Goal: Use online tool/utility: Utilize a website feature to perform a specific function

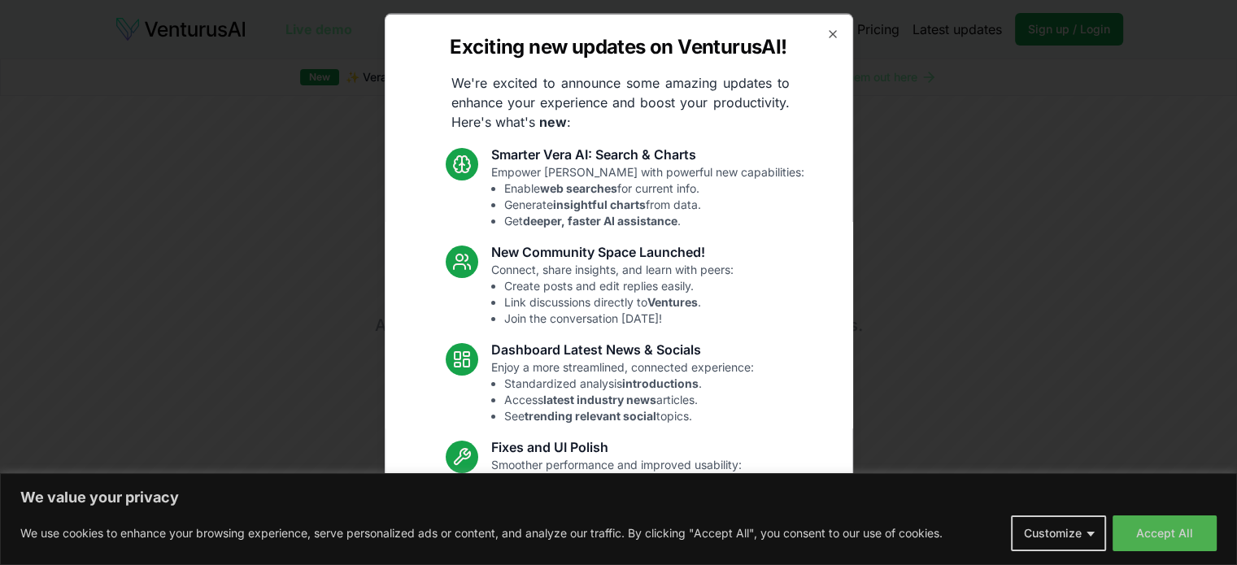
click at [809, 41] on div "Exciting new updates on VenturusAI! We're excited to announce some amazing upda…" at bounding box center [619, 282] width 469 height 539
click at [827, 33] on icon "button" at bounding box center [833, 33] width 13 height 13
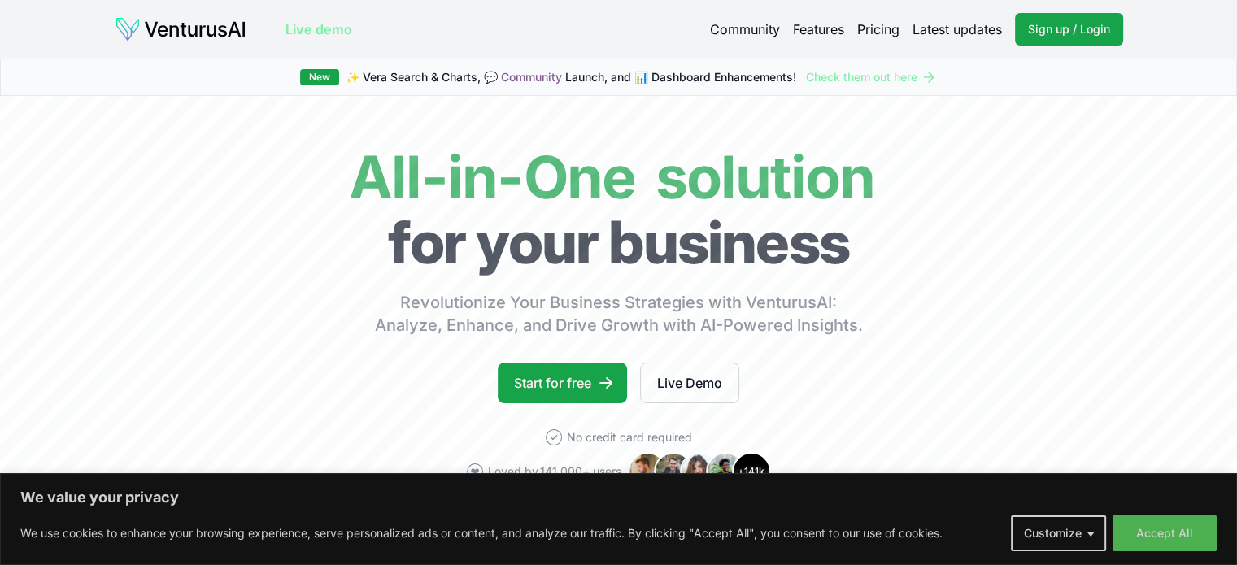
click at [1175, 553] on div "We value your privacy We use cookies to enhance your browsing experience, serve…" at bounding box center [618, 519] width 1237 height 92
click at [1164, 539] on button "Accept All" at bounding box center [1165, 534] width 104 height 36
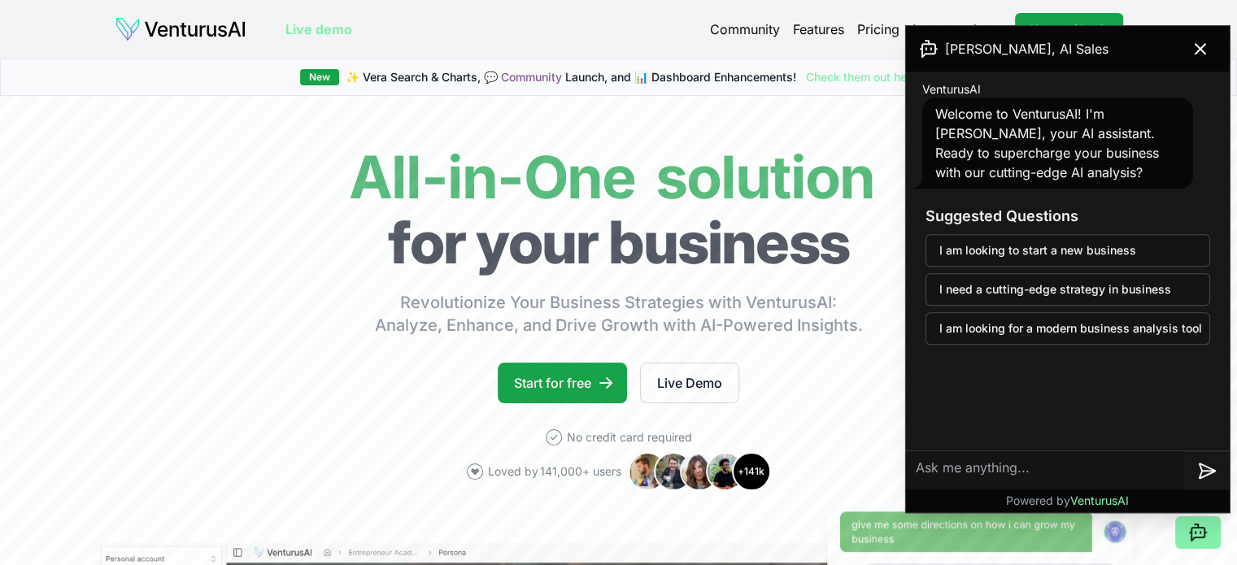
drag, startPoint x: 1194, startPoint y: 36, endPoint x: 1088, endPoint y: 81, distance: 115.6
click at [1194, 37] on button at bounding box center [1201, 49] width 46 height 33
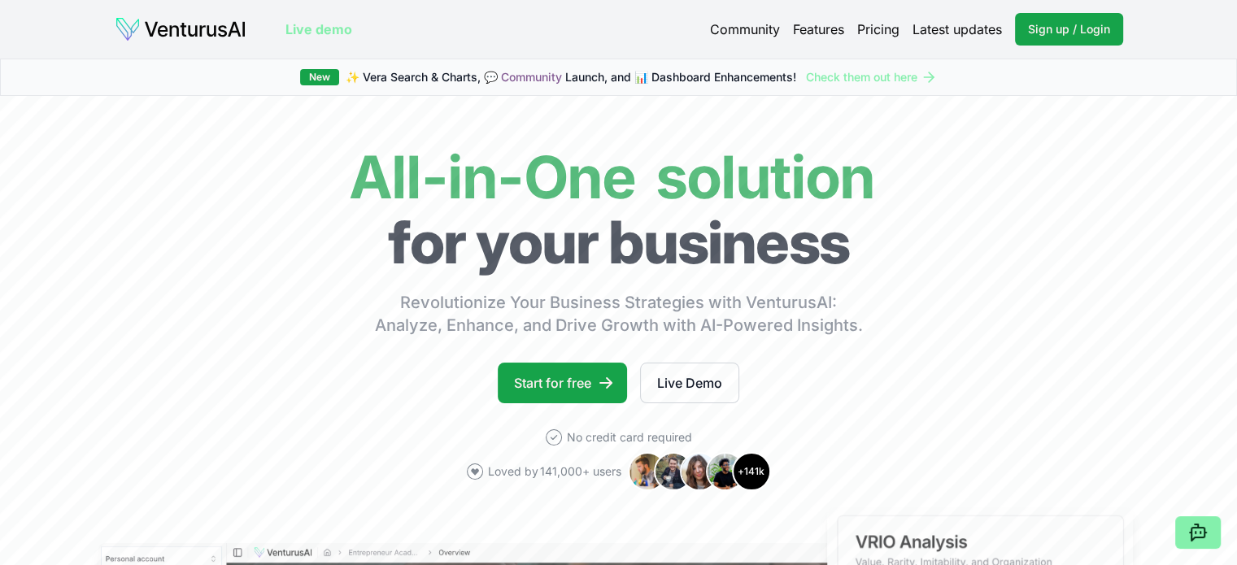
click at [883, 16] on div "Community Features Pricing Latest updates Sign up / Login Login" at bounding box center [916, 29] width 413 height 33
click at [877, 31] on link "Pricing" at bounding box center [878, 30] width 42 height 20
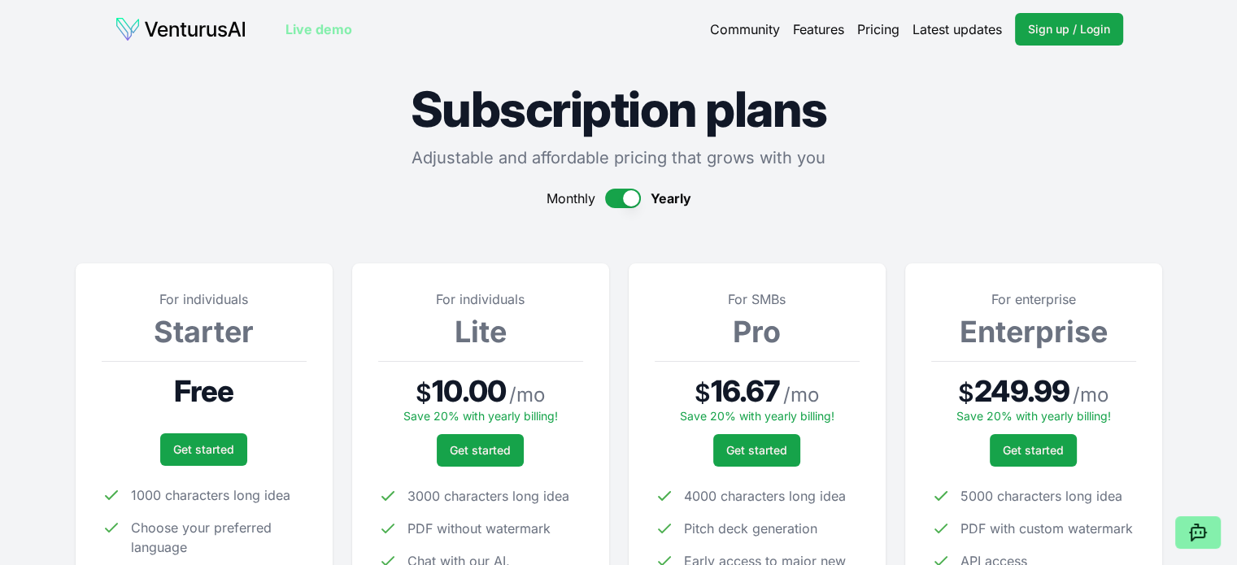
click at [621, 201] on button "button" at bounding box center [623, 199] width 36 height 20
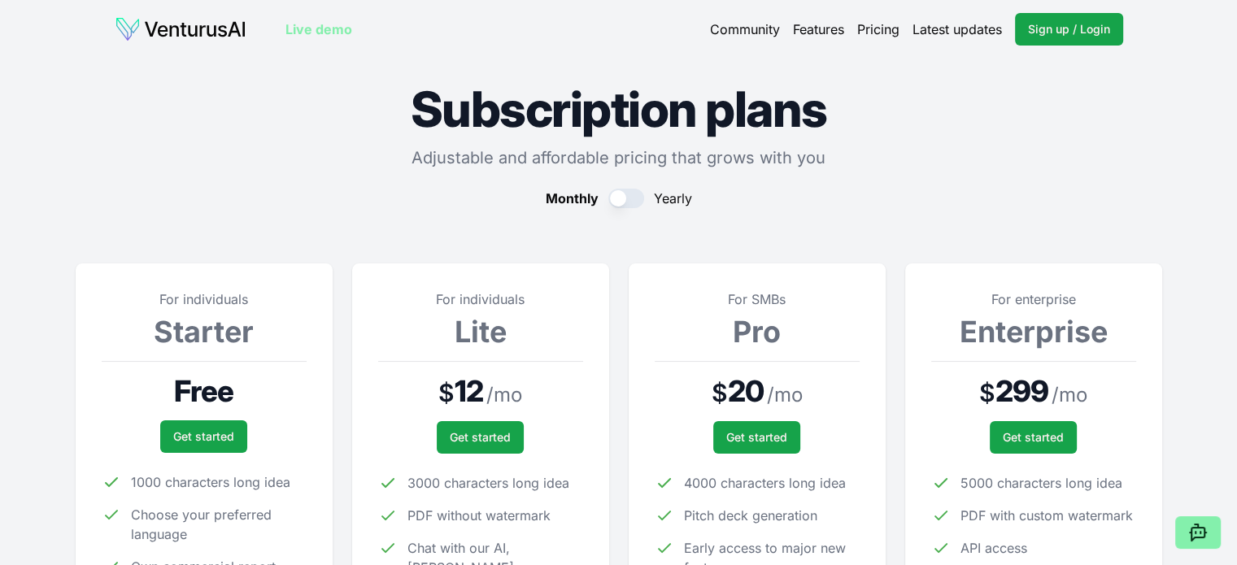
click at [622, 201] on button "button" at bounding box center [627, 199] width 36 height 20
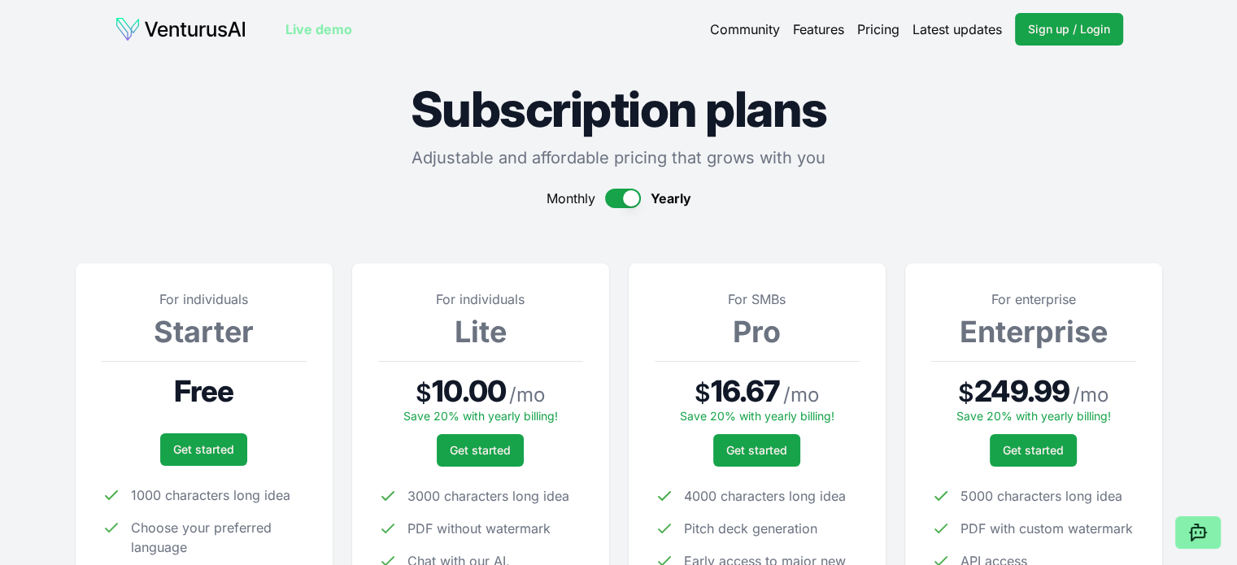
click at [622, 201] on button "button" at bounding box center [623, 199] width 36 height 20
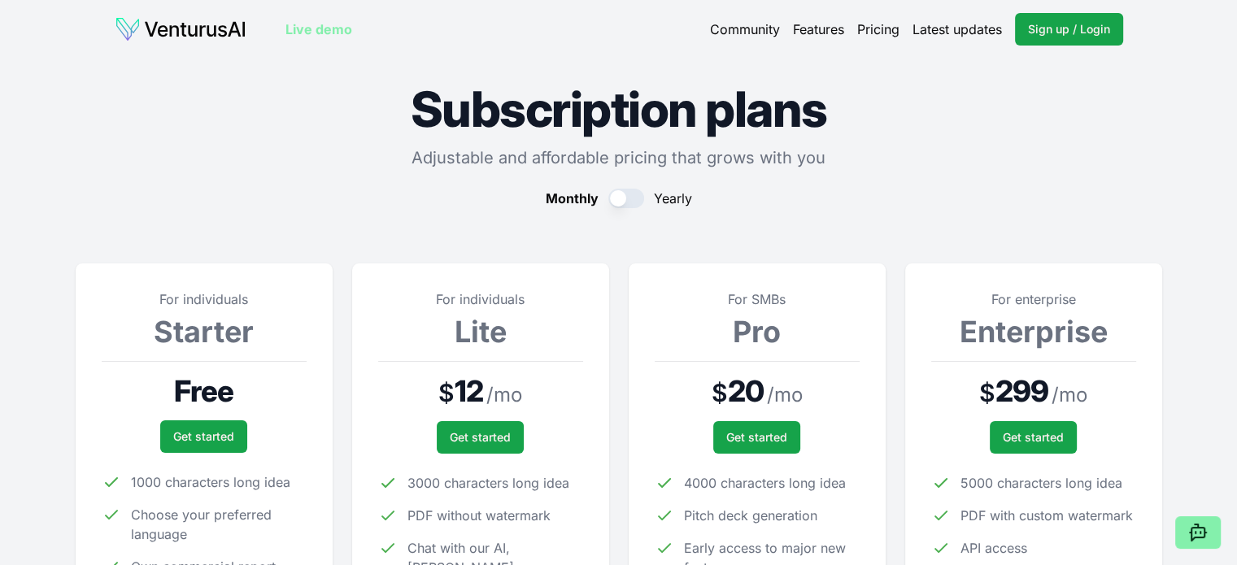
click at [622, 199] on button "button" at bounding box center [627, 199] width 36 height 20
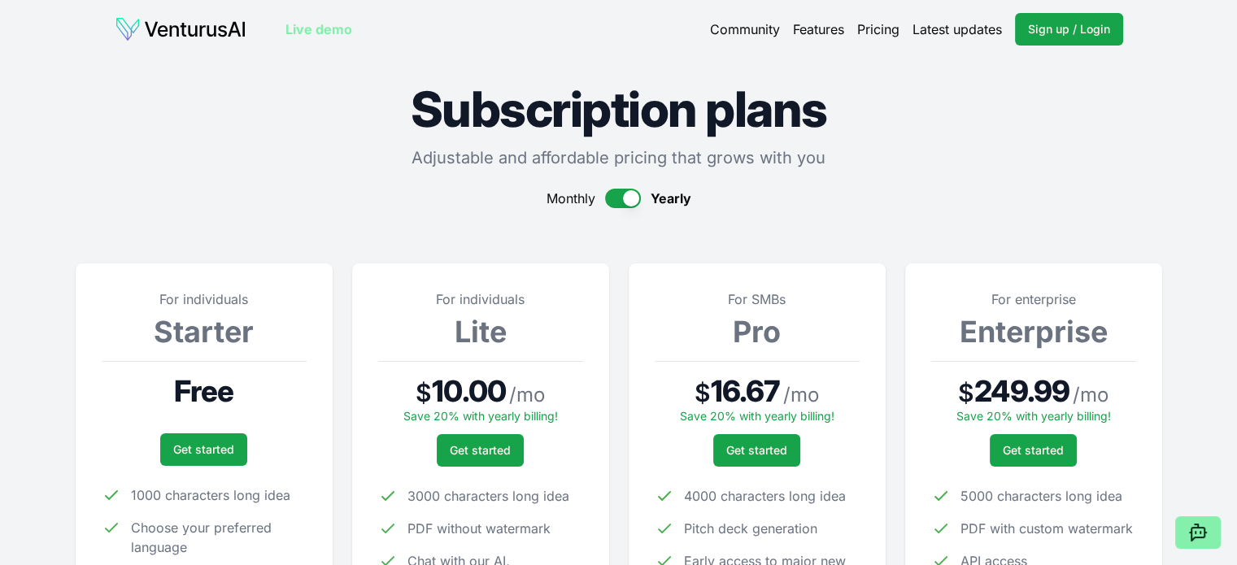
click at [622, 199] on button "button" at bounding box center [623, 199] width 36 height 20
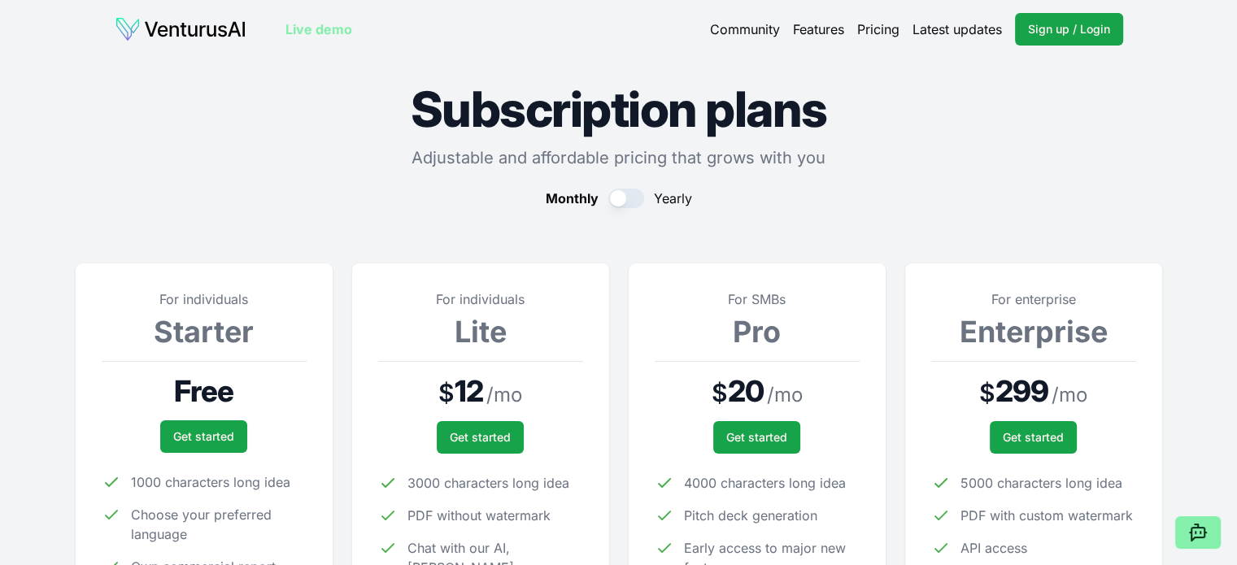
click at [622, 199] on button "button" at bounding box center [627, 199] width 36 height 20
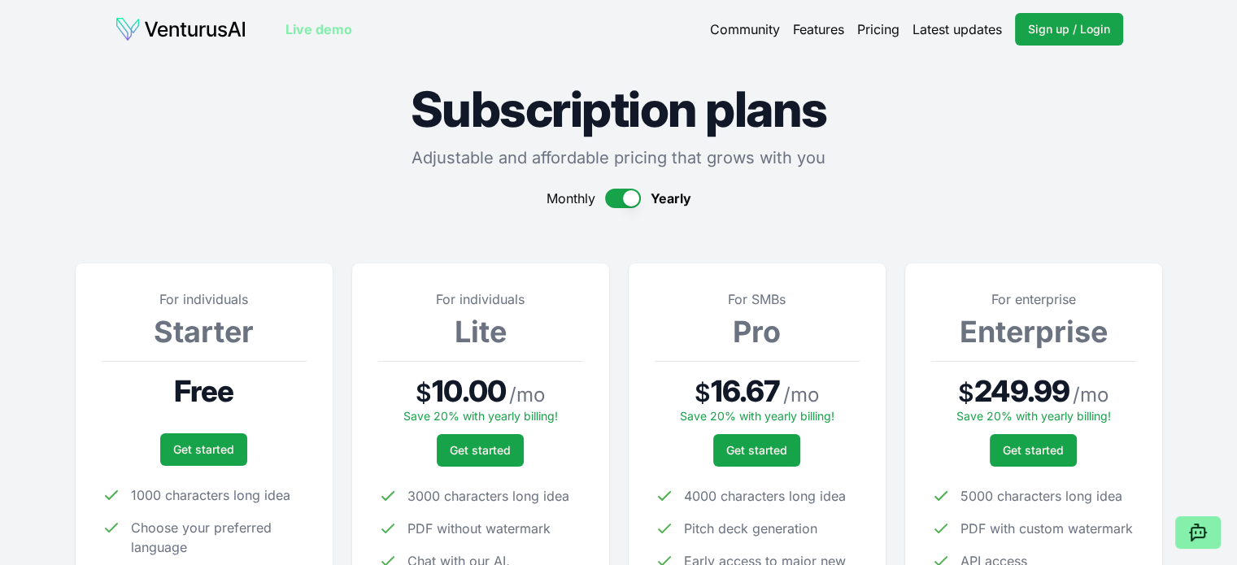
click at [622, 201] on button "button" at bounding box center [623, 199] width 36 height 20
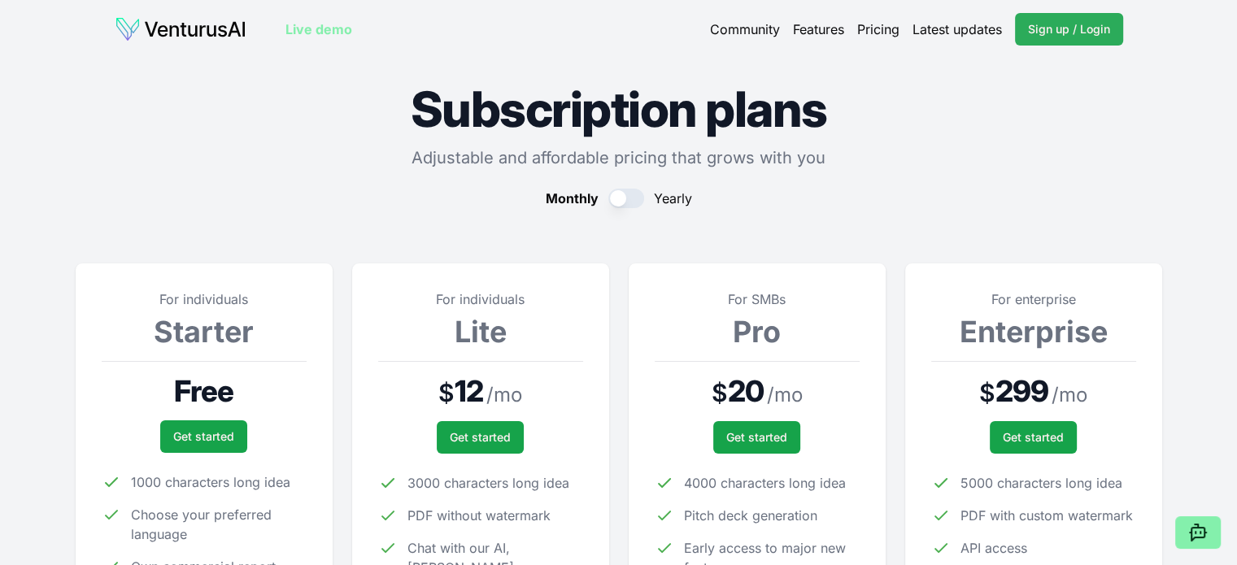
click at [1061, 27] on span "Sign up / Login" at bounding box center [1069, 29] width 82 height 16
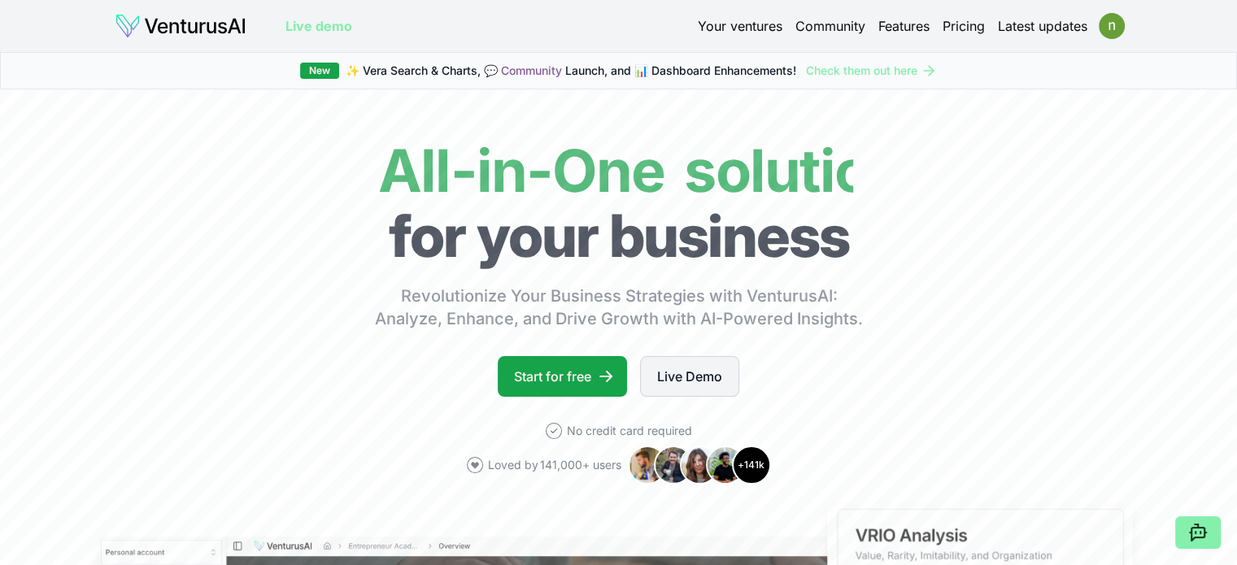
scroll to position [244, 0]
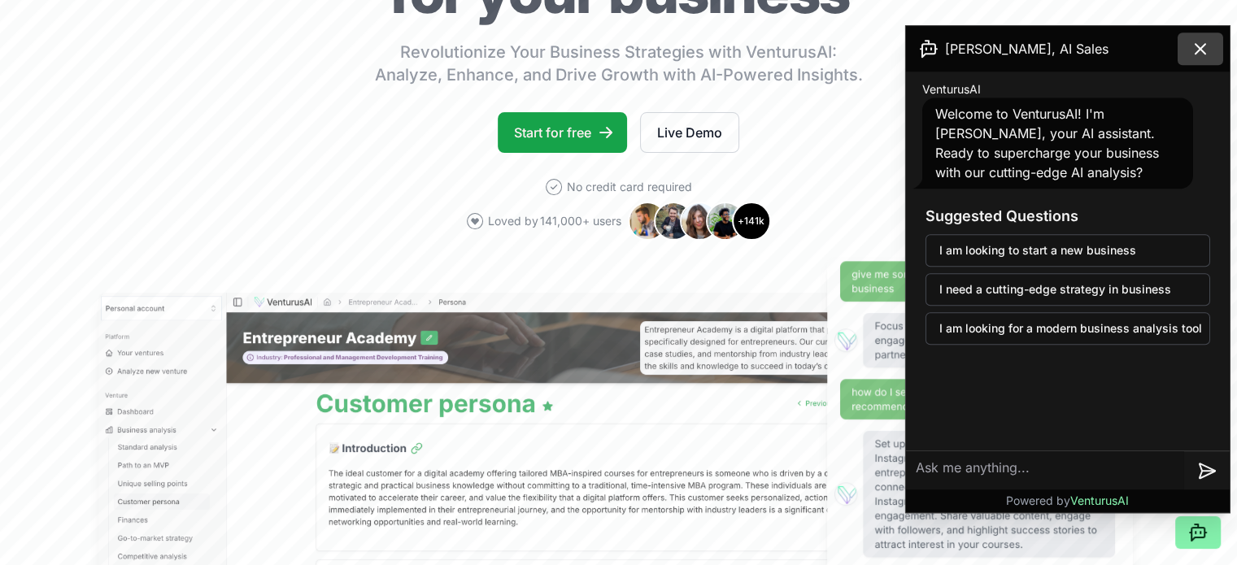
click at [1204, 59] on button at bounding box center [1201, 49] width 46 height 33
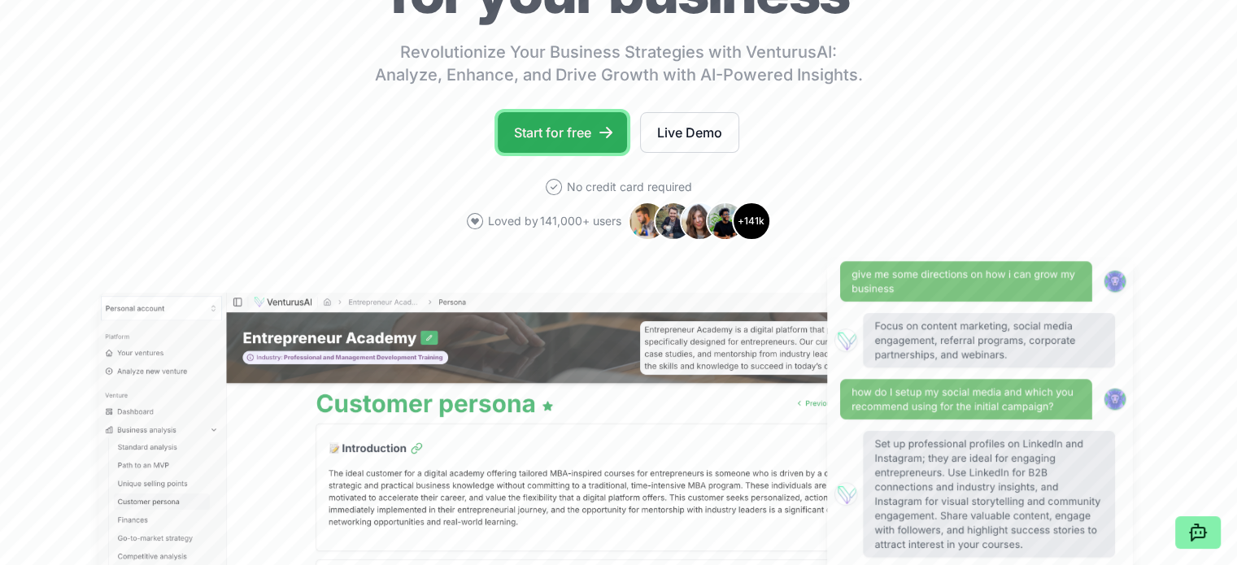
click at [566, 150] on link "Start for free" at bounding box center [562, 132] width 129 height 41
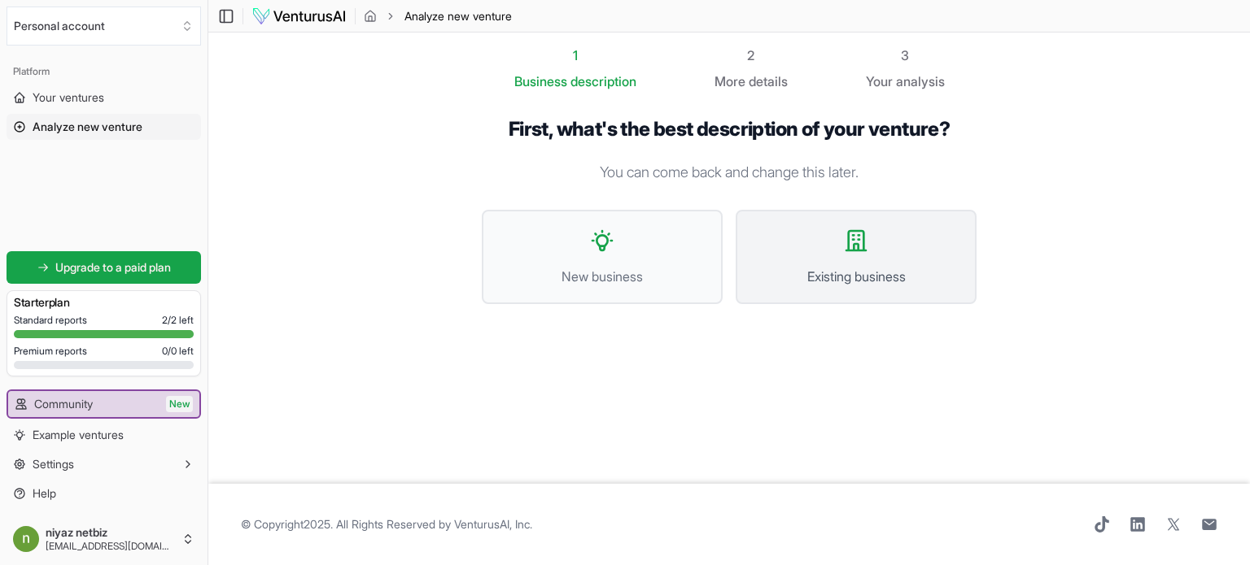
click at [866, 259] on button "Existing business" at bounding box center [855, 257] width 241 height 94
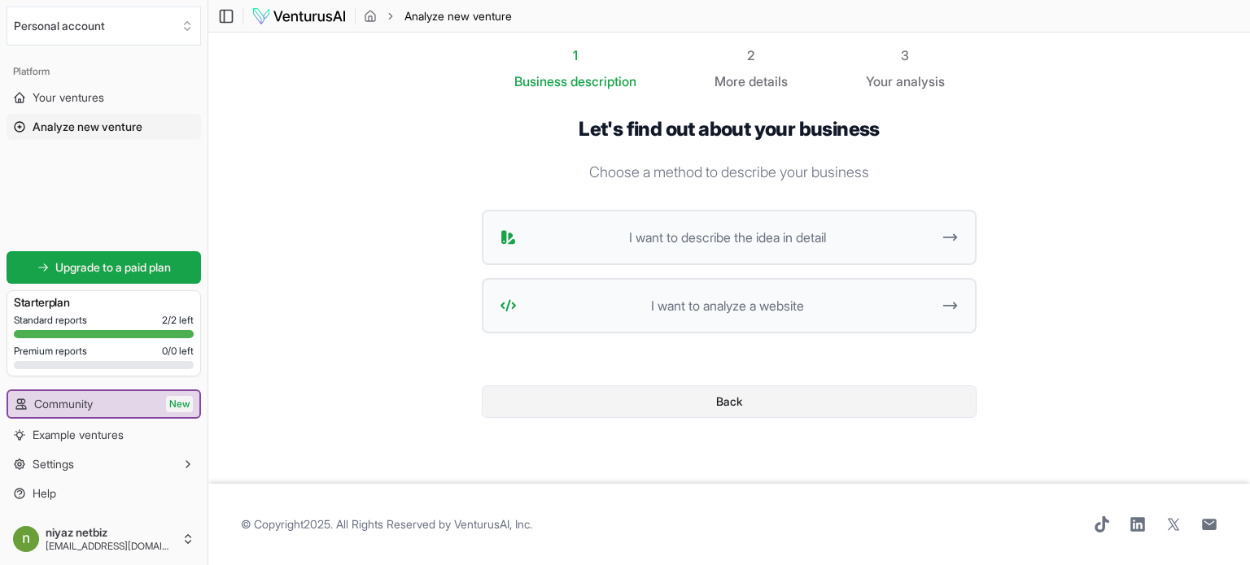
click at [752, 401] on button "Back" at bounding box center [729, 402] width 495 height 33
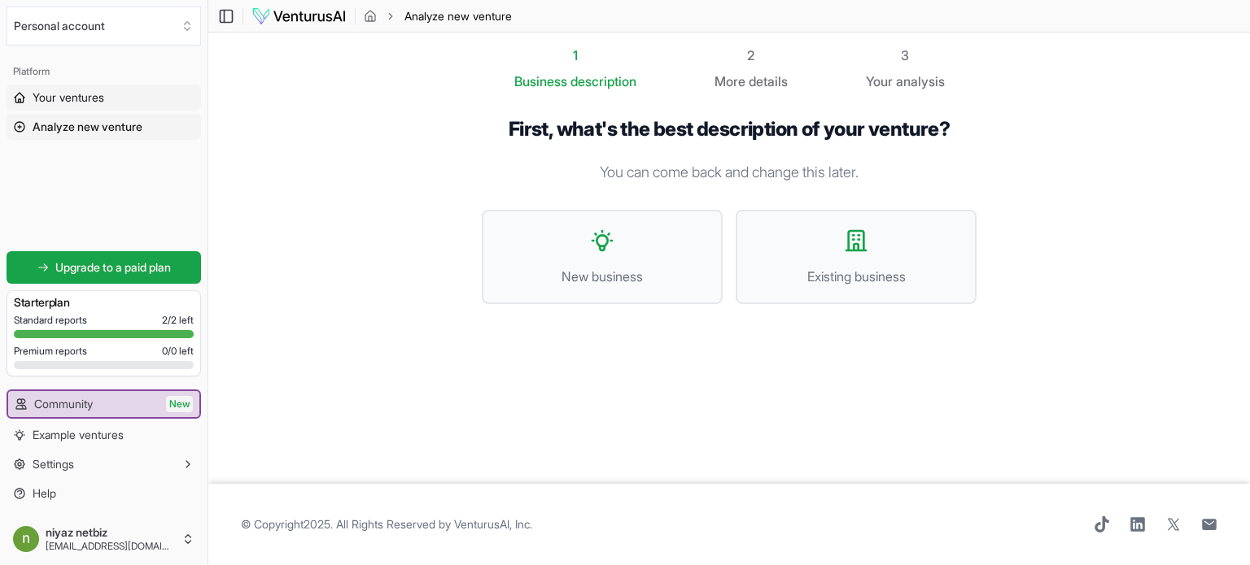
click at [103, 100] on span "Your ventures" at bounding box center [69, 97] width 72 height 16
click at [103, 125] on span "Analyze new venture" at bounding box center [88, 127] width 110 height 16
click at [864, 312] on div "First, what's the best description of your venture? You can come back and chang…" at bounding box center [729, 223] width 495 height 213
click at [864, 256] on button "Existing business" at bounding box center [855, 257] width 241 height 94
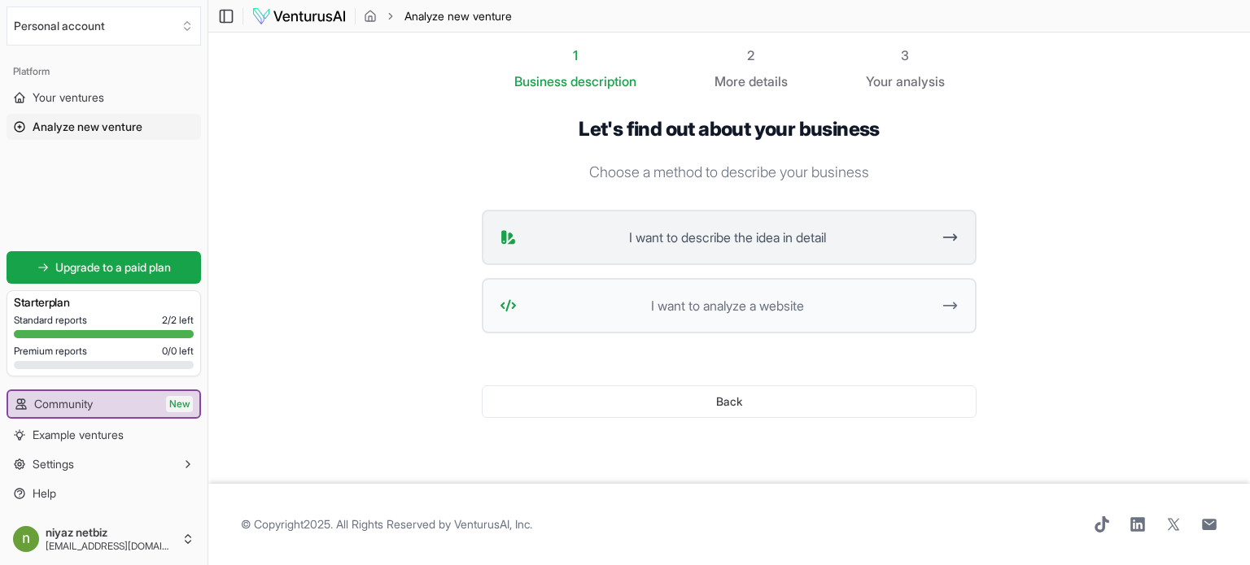
click at [738, 243] on span "I want to describe the idea in detail" at bounding box center [727, 238] width 408 height 20
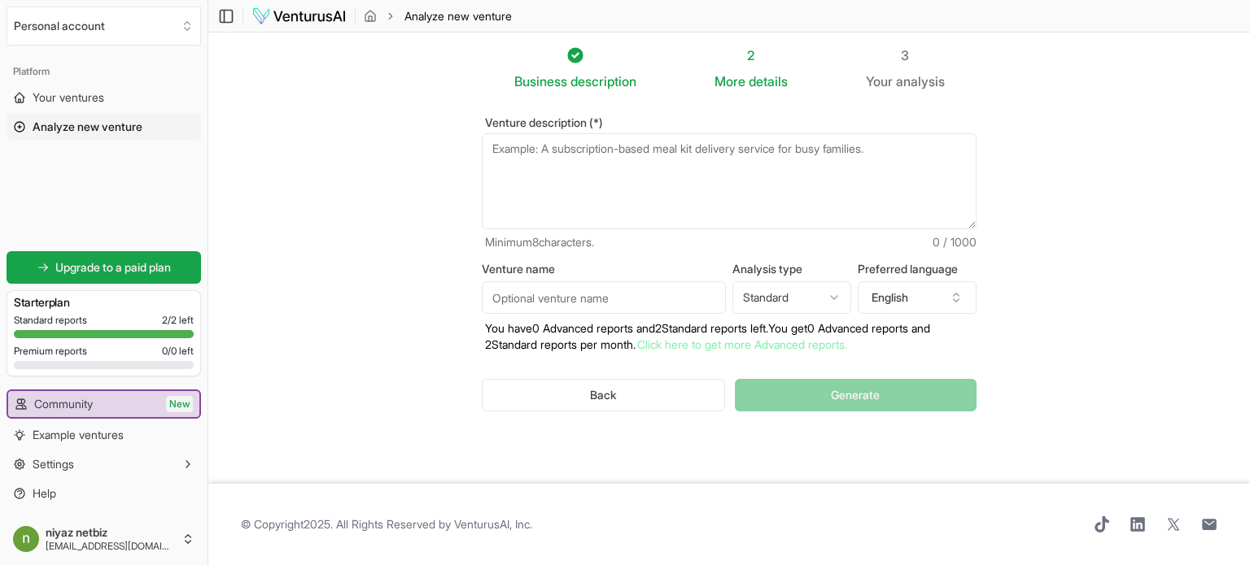
click at [644, 156] on textarea "Venture description (*)" at bounding box center [729, 181] width 495 height 96
click at [644, 304] on input "Venture name" at bounding box center [604, 297] width 244 height 33
type input "Ambassador Travels"
click at [833, 303] on html "We value your privacy We use cookies to enhance your browsing experience, serve…" at bounding box center [625, 282] width 1250 height 565
select select "advanced"
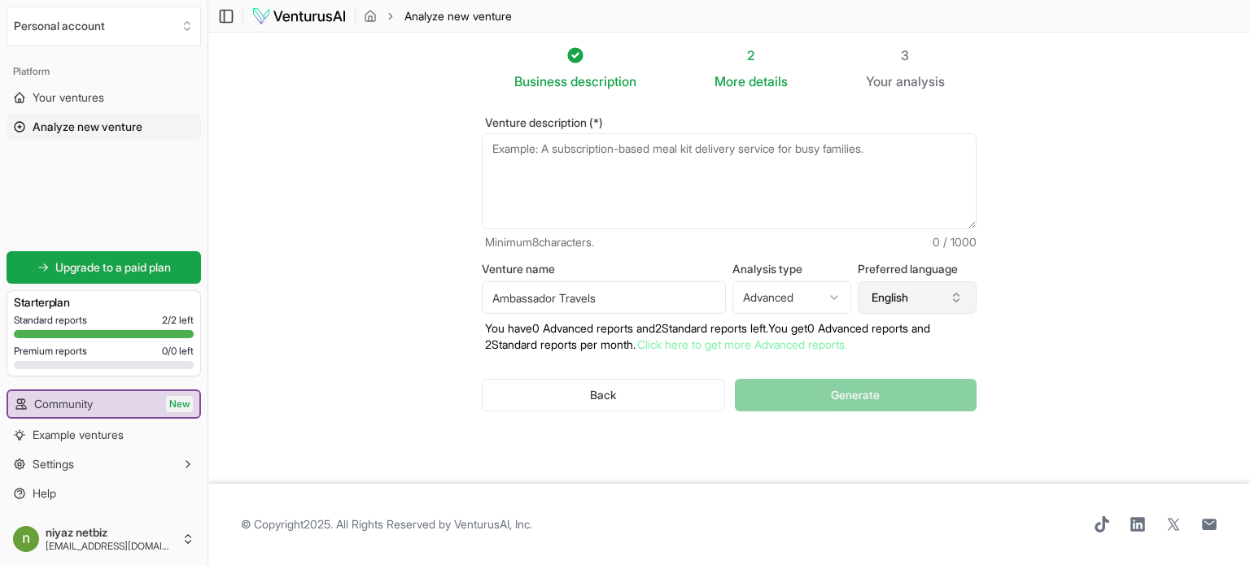
click at [902, 302] on button "English" at bounding box center [916, 297] width 119 height 33
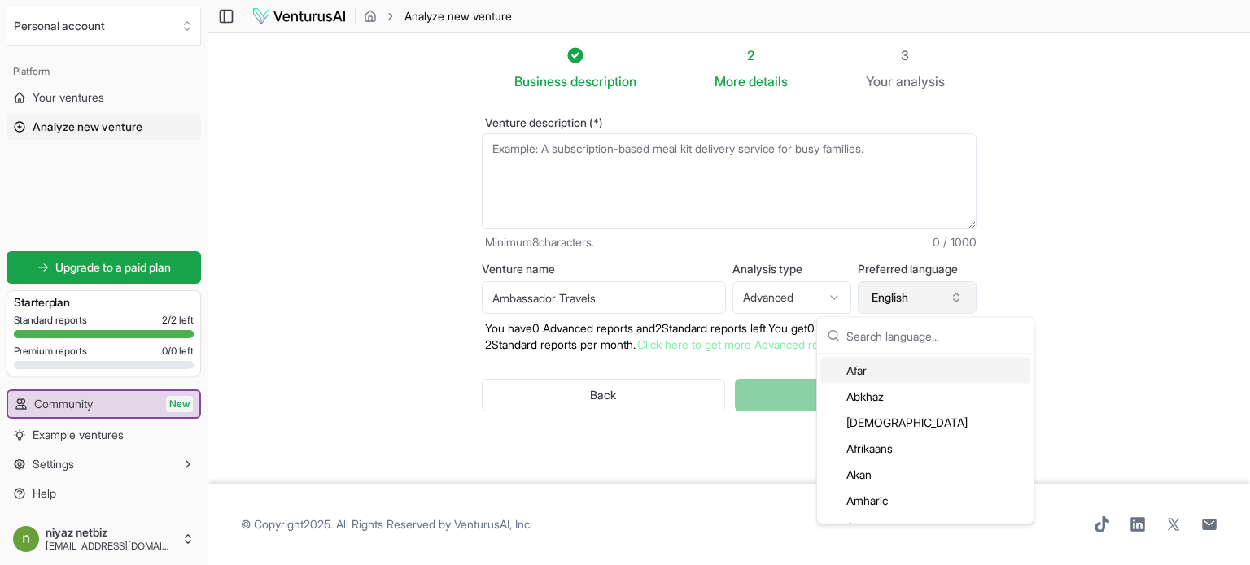
click at [902, 302] on button "English" at bounding box center [916, 297] width 119 height 33
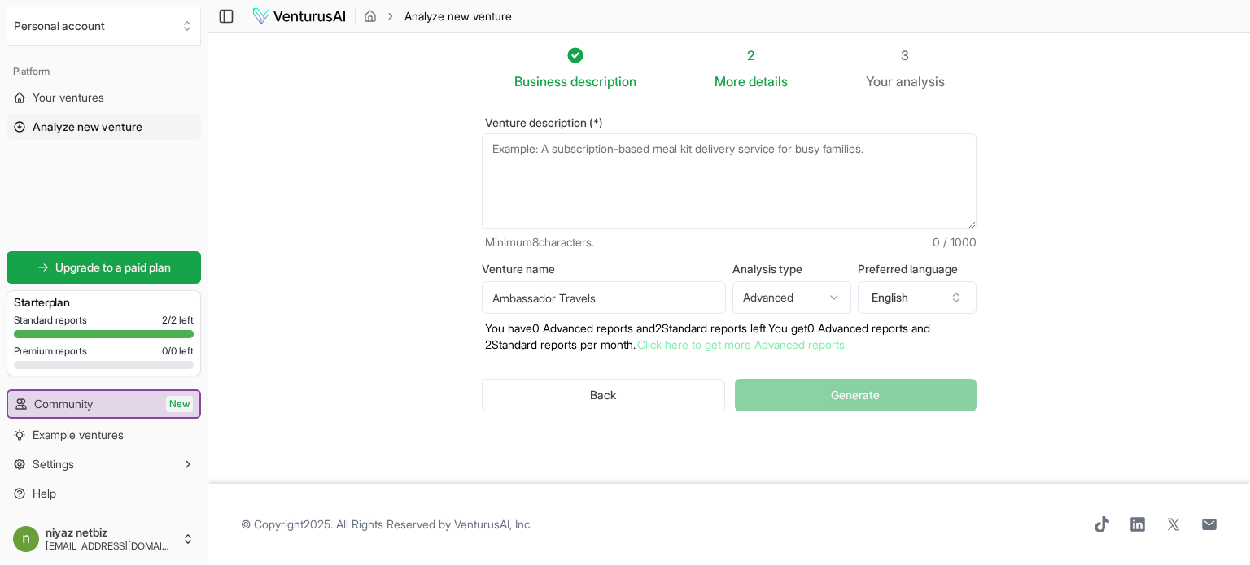
click at [583, 149] on textarea "Venture description (*)" at bounding box center [729, 181] width 495 height 96
type textarea "D"
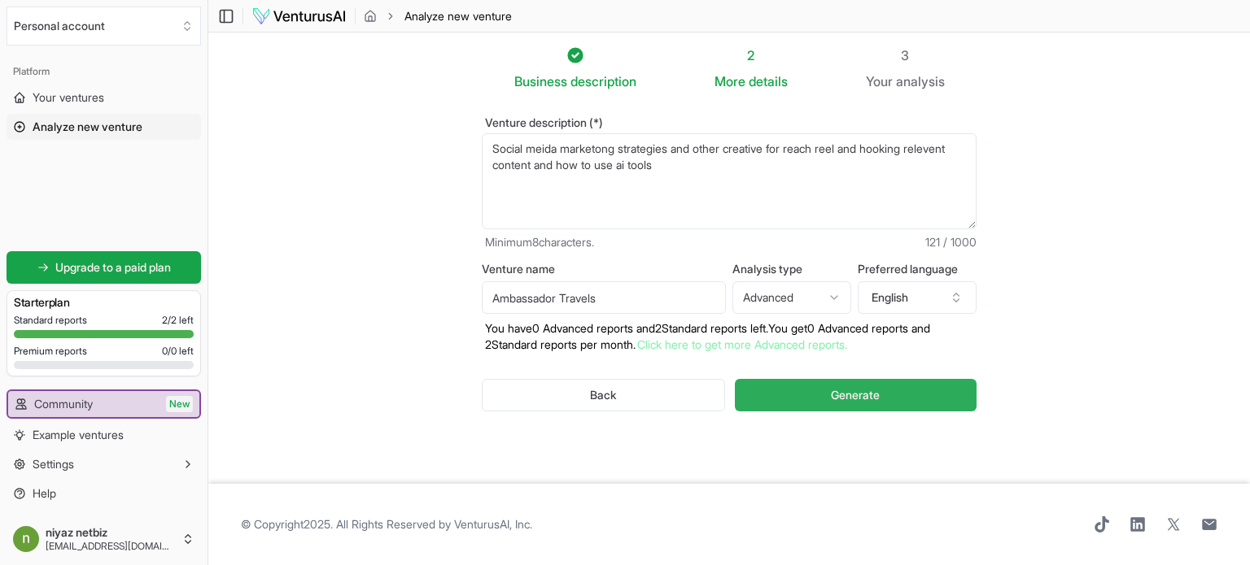
type textarea "Social meida marketong strategies and other creative for reach reel and hooking…"
click at [850, 396] on span "Generate" at bounding box center [855, 395] width 49 height 16
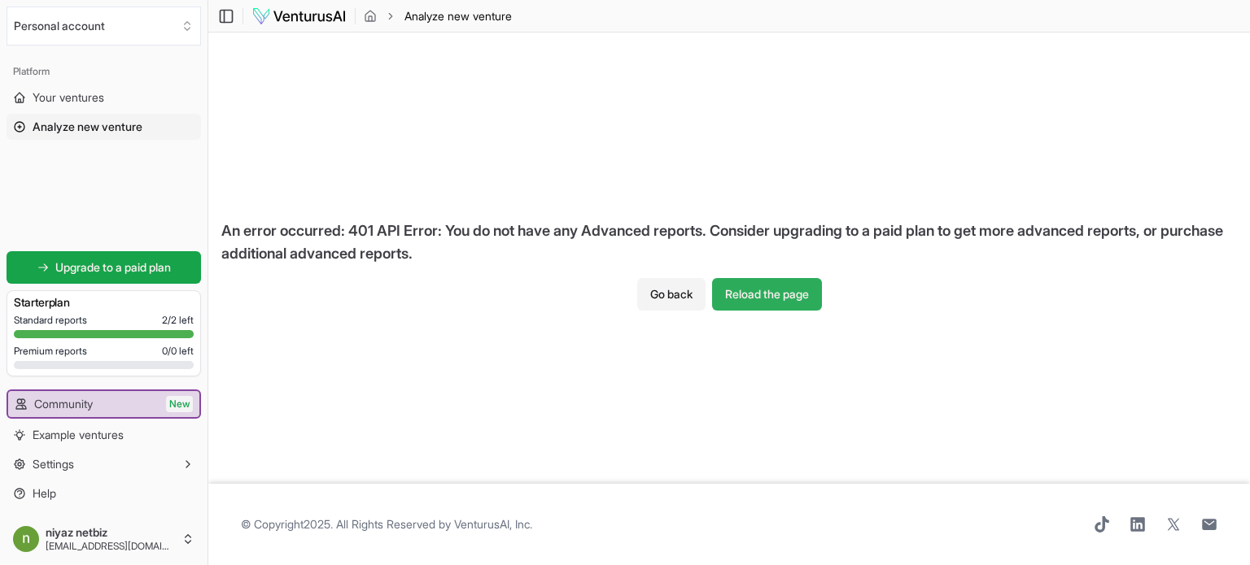
click at [789, 288] on button "Reload the page" at bounding box center [767, 294] width 110 height 33
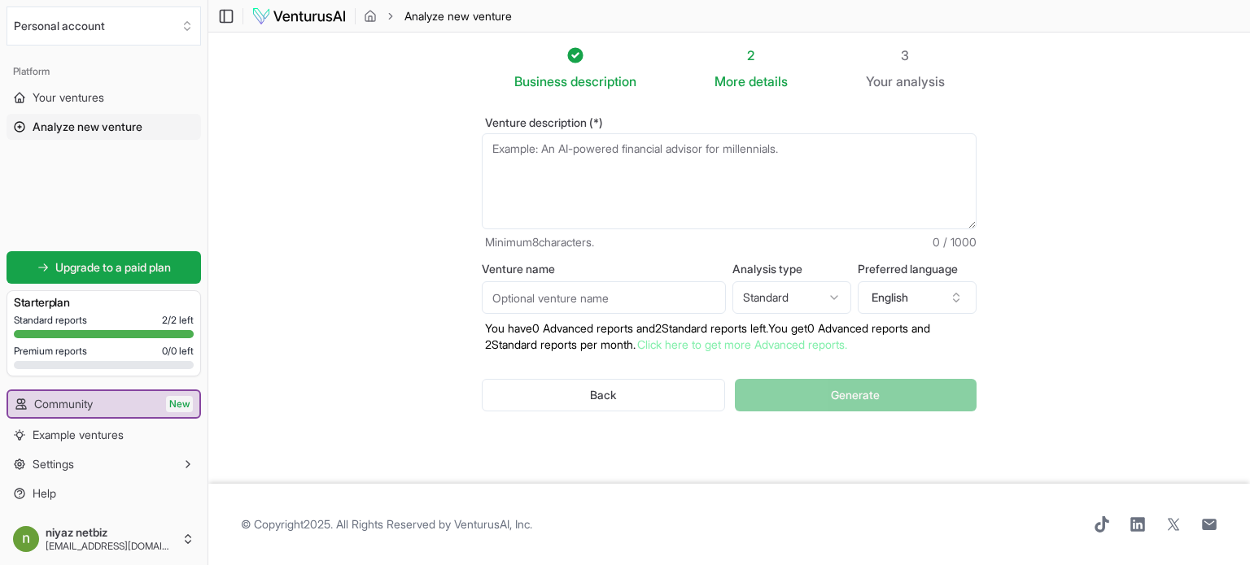
click at [649, 161] on textarea "Venture description (*)" at bounding box center [729, 181] width 495 height 96
click at [635, 399] on button "Back" at bounding box center [603, 395] width 243 height 33
click at [312, 9] on img at bounding box center [298, 17] width 95 height 20
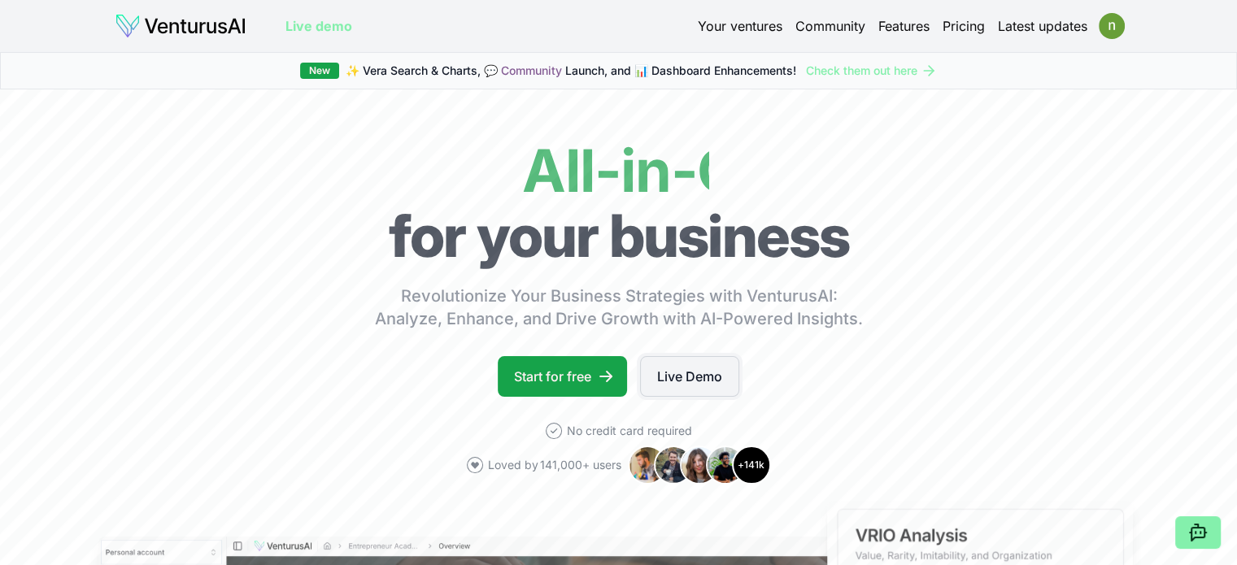
click at [683, 393] on link "Live Demo" at bounding box center [689, 376] width 99 height 41
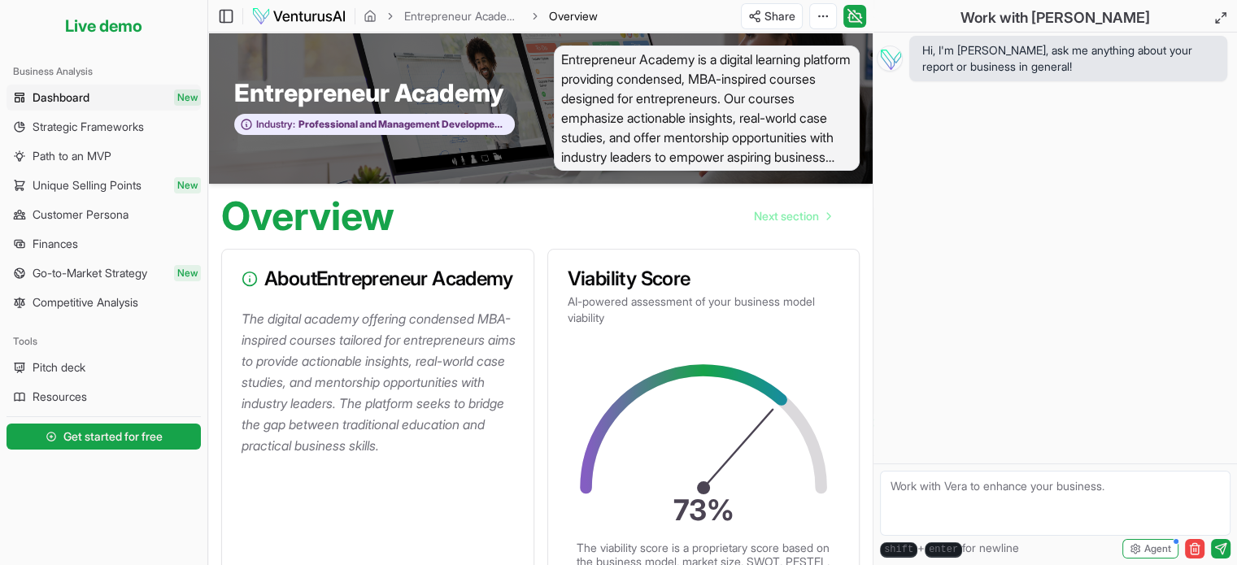
click at [700, 387] on icon "73 %" at bounding box center [704, 443] width 260 height 169
drag, startPoint x: 552, startPoint y: 123, endPoint x: 677, endPoint y: 107, distance: 126.3
click at [552, 125] on div "Entrepreneur Academy is a digital learning platform providing condensed, MBA-in…" at bounding box center [707, 108] width 333 height 125
click at [772, 82] on span "Entrepreneur Academy is a digital learning platform providing condensed, MBA-in…" at bounding box center [707, 108] width 307 height 125
click at [733, 103] on span "Entrepreneur Academy is a digital learning platform providing condensed, MBA-in…" at bounding box center [707, 108] width 307 height 125
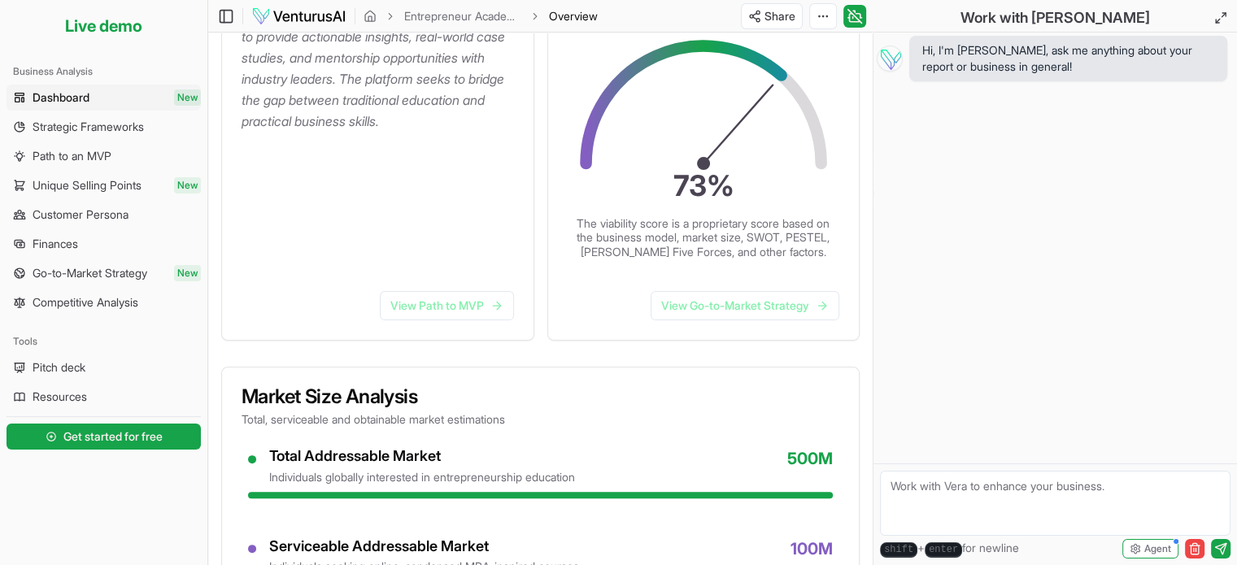
scroll to position [243, 0]
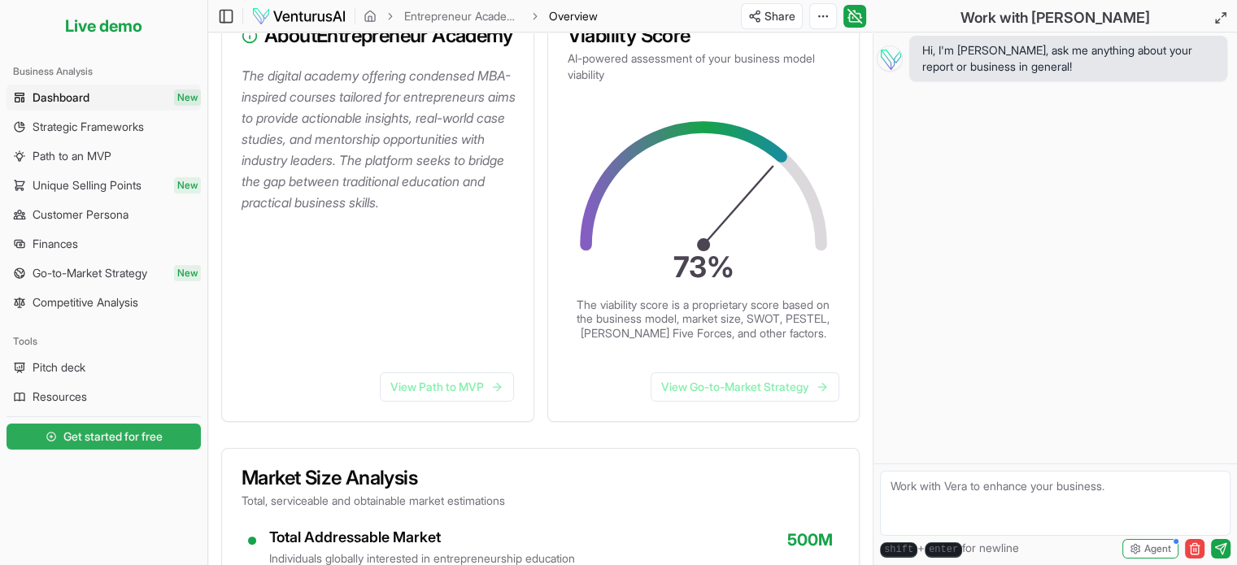
click at [124, 425] on link "Get started for free" at bounding box center [104, 437] width 194 height 33
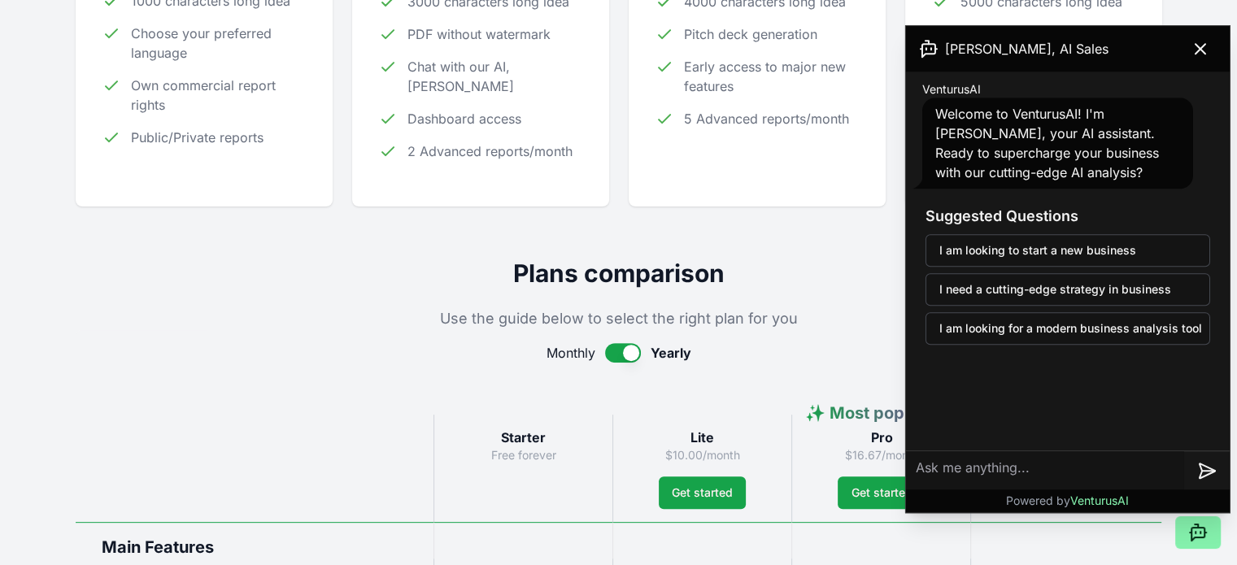
scroll to position [81, 0]
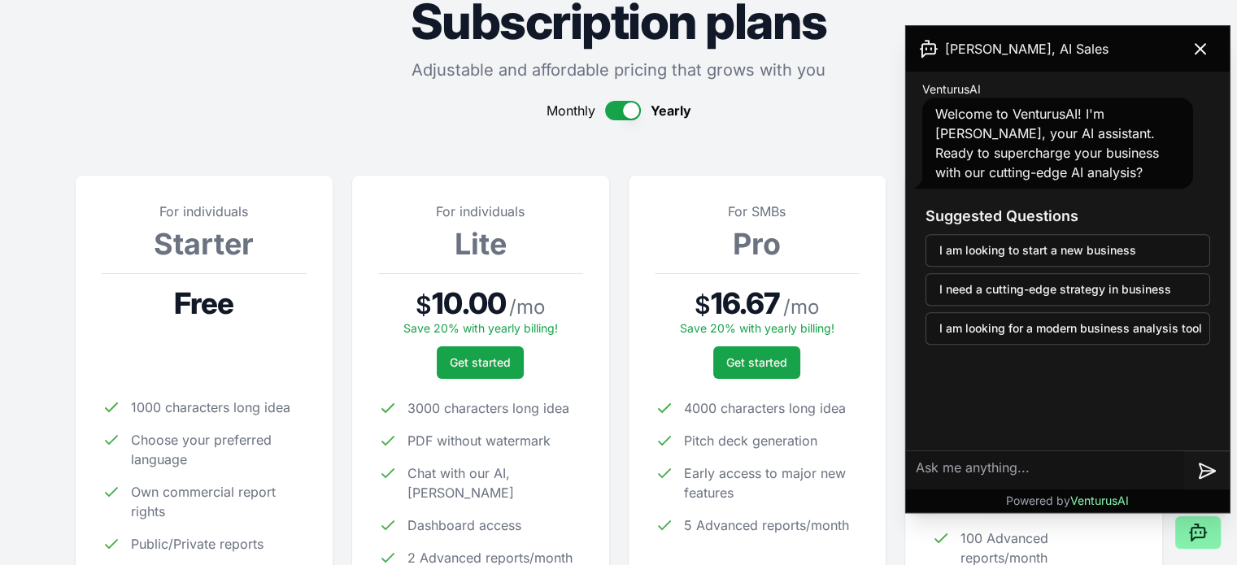
drag, startPoint x: 203, startPoint y: 244, endPoint x: 199, endPoint y: 266, distance: 22.5
click at [203, 247] on h3 "Starter" at bounding box center [204, 244] width 205 height 33
click at [191, 311] on span "Free" at bounding box center [203, 303] width 59 height 33
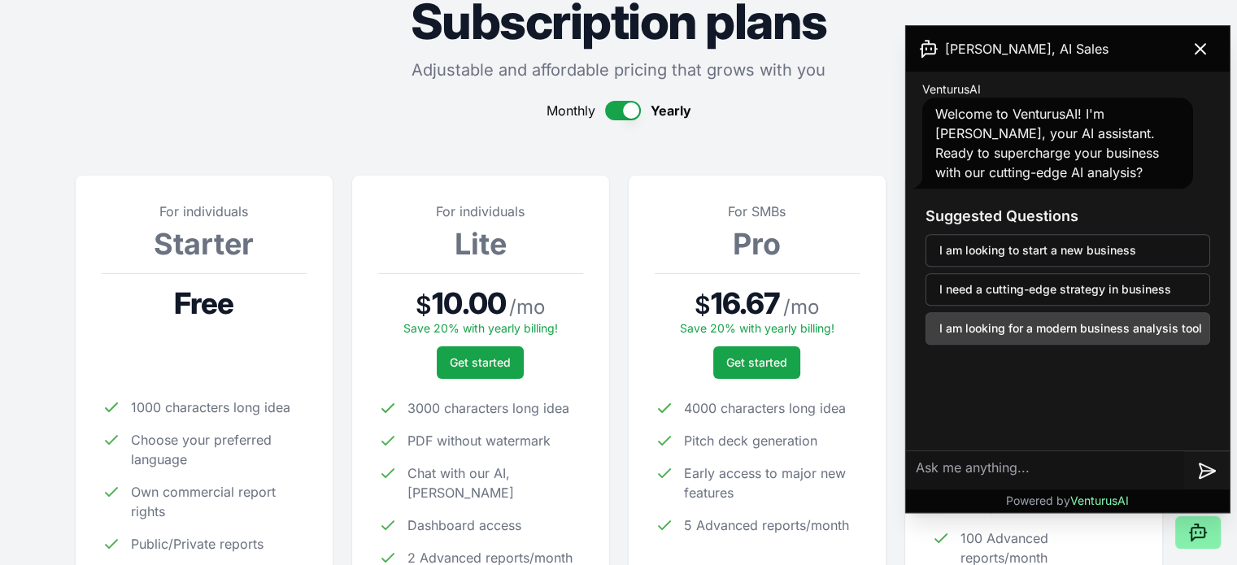
click at [1120, 332] on button "I am looking for a modern business analysis tool" at bounding box center [1068, 328] width 285 height 33
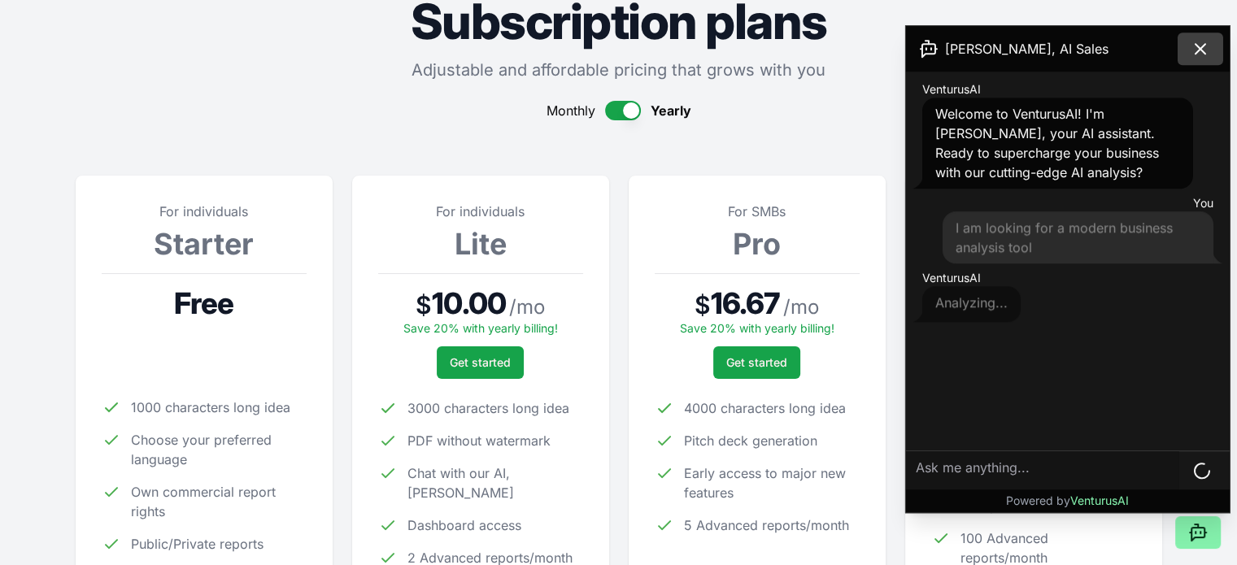
click at [1194, 41] on icon at bounding box center [1201, 49] width 20 height 20
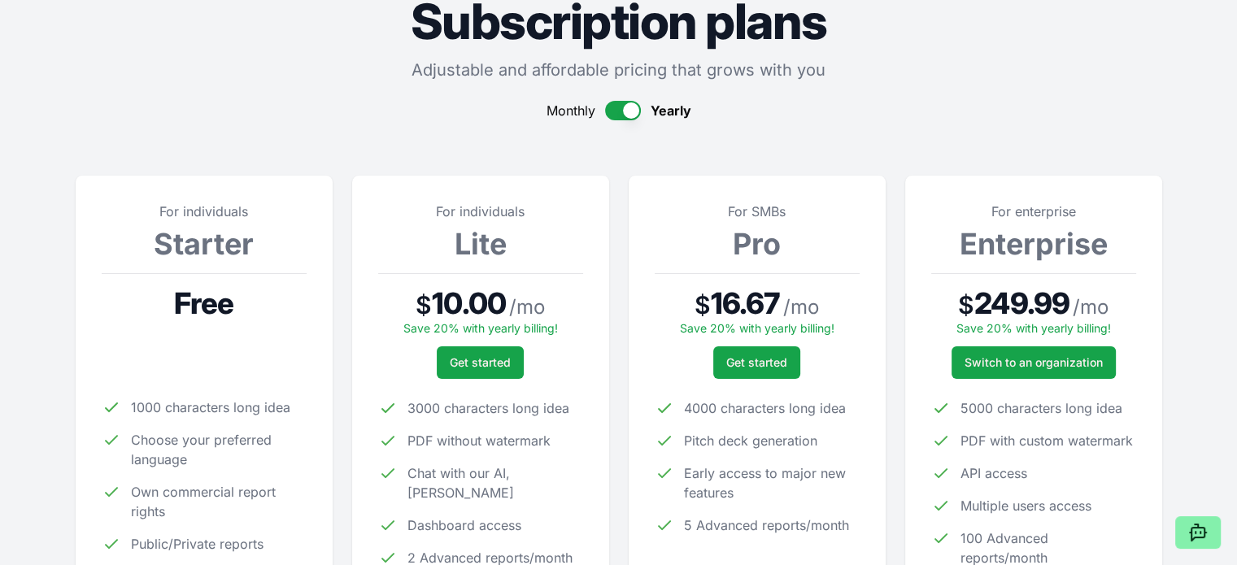
scroll to position [0, 0]
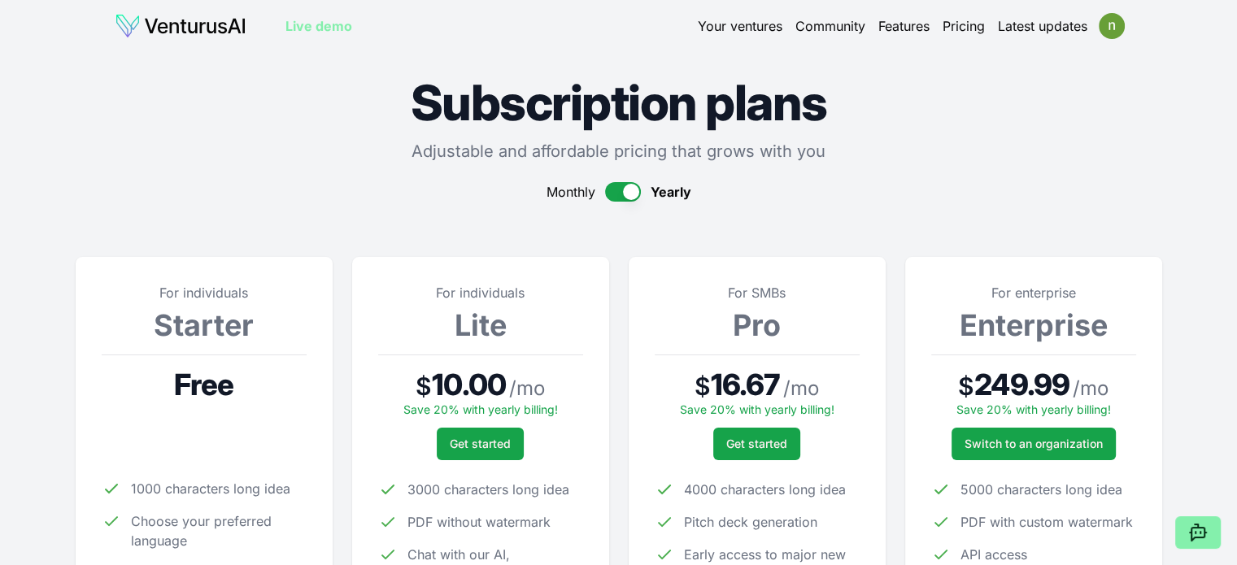
click at [209, 23] on img at bounding box center [181, 26] width 132 height 26
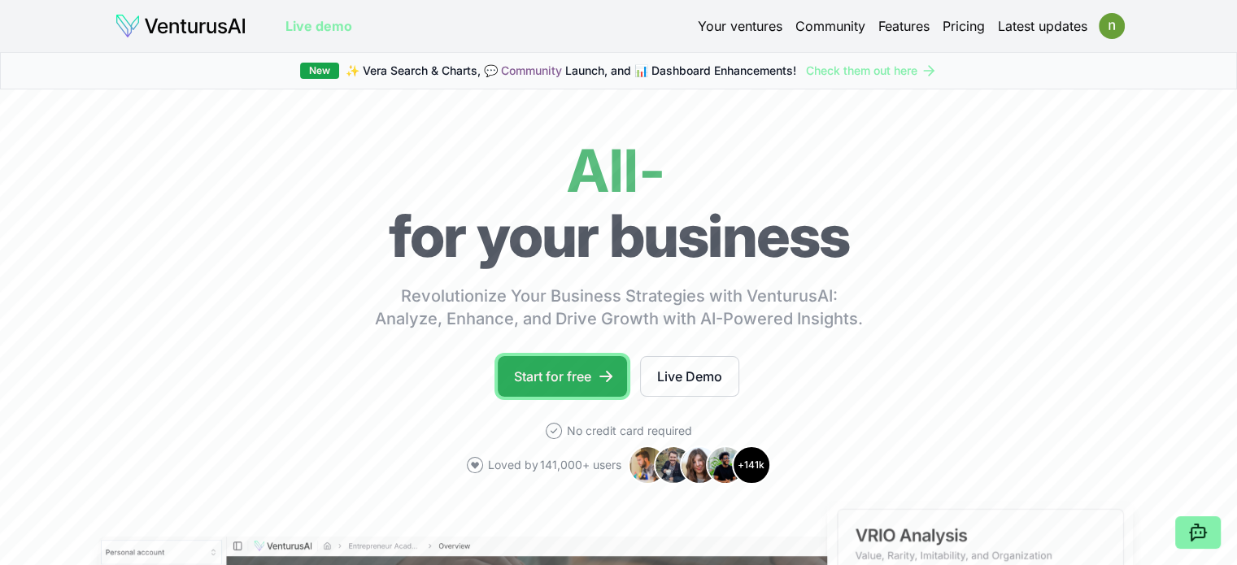
click at [588, 377] on link "Start for free" at bounding box center [562, 376] width 129 height 41
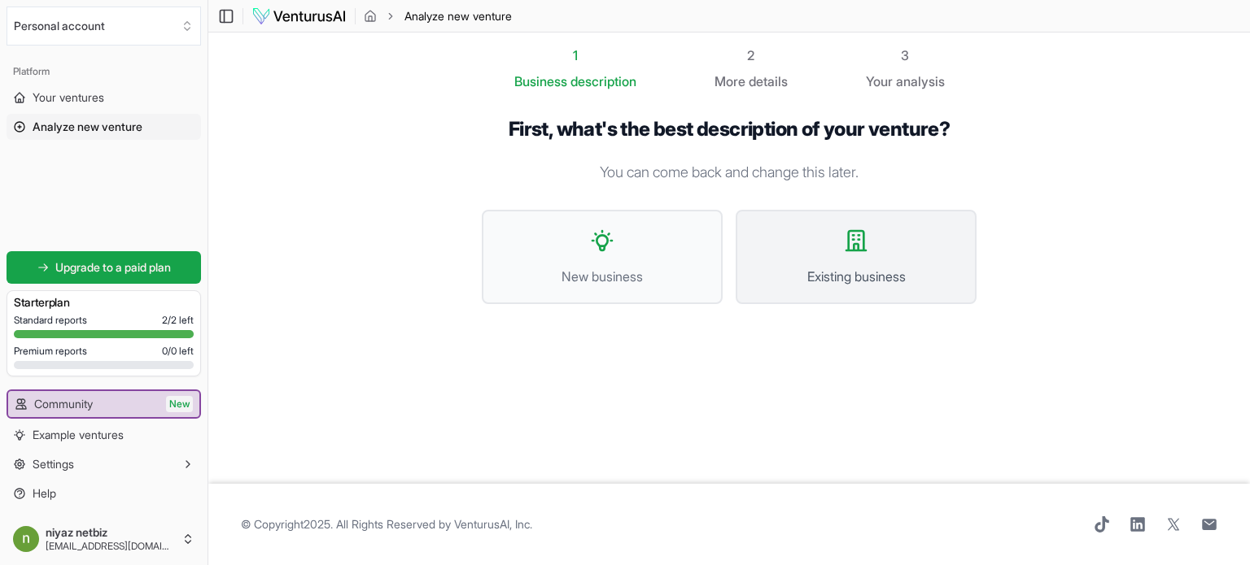
click at [915, 253] on button "Existing business" at bounding box center [855, 257] width 241 height 94
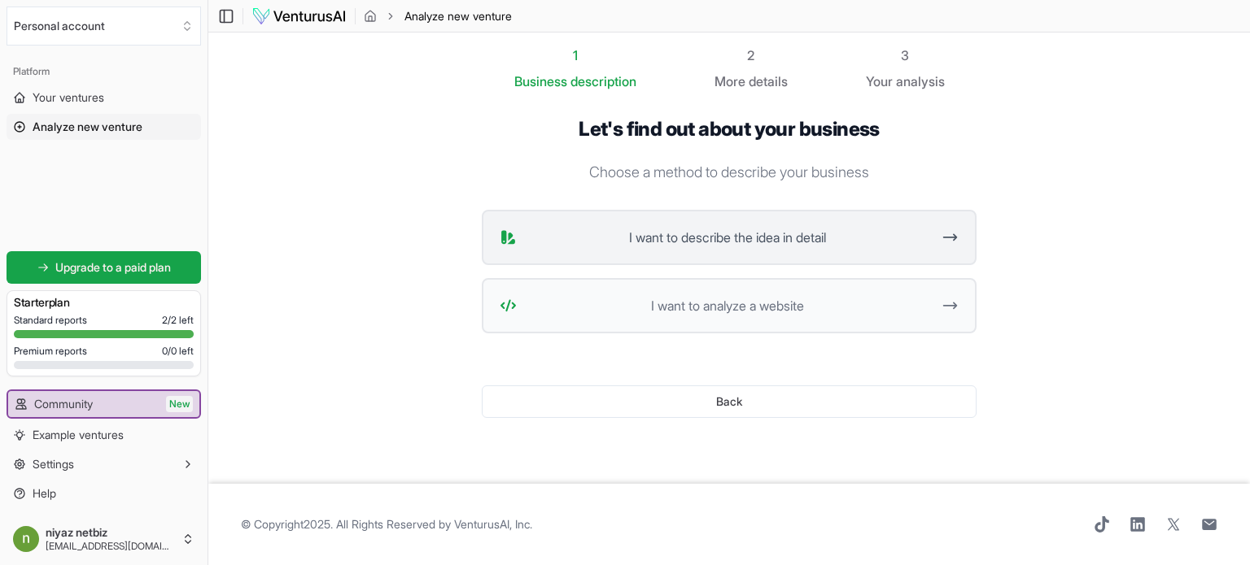
click at [841, 240] on span "I want to describe the idea in detail" at bounding box center [727, 238] width 408 height 20
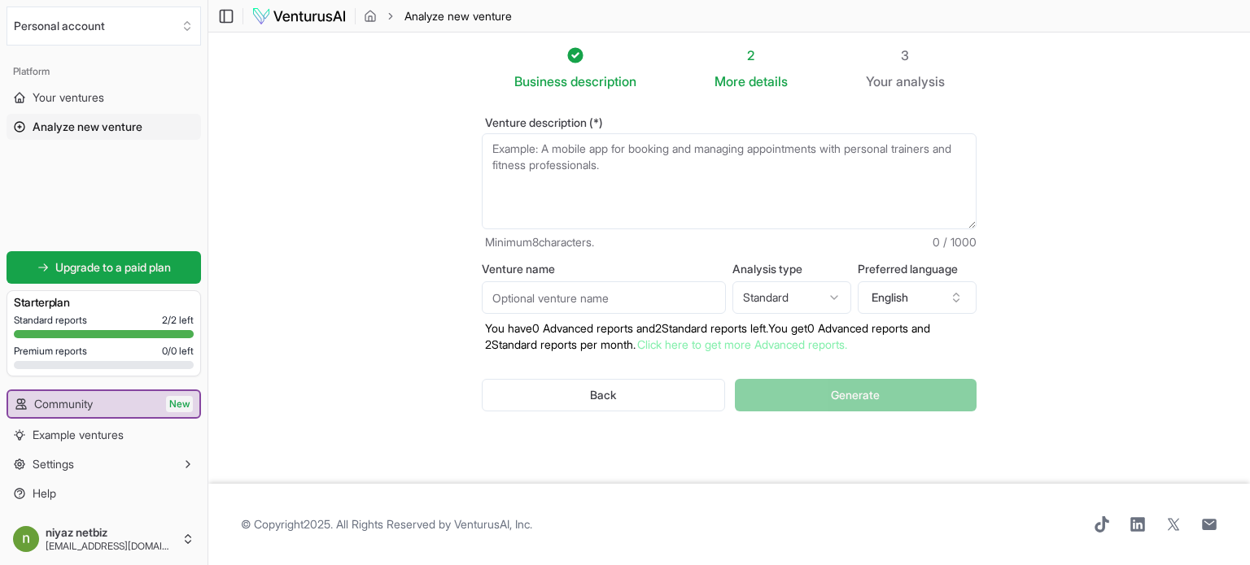
click at [622, 164] on textarea "Venture description (*)" at bounding box center [729, 181] width 495 height 96
click at [587, 169] on textarea "Venture description (*)" at bounding box center [729, 181] width 495 height 96
type textarea "T"
type textarea "S"
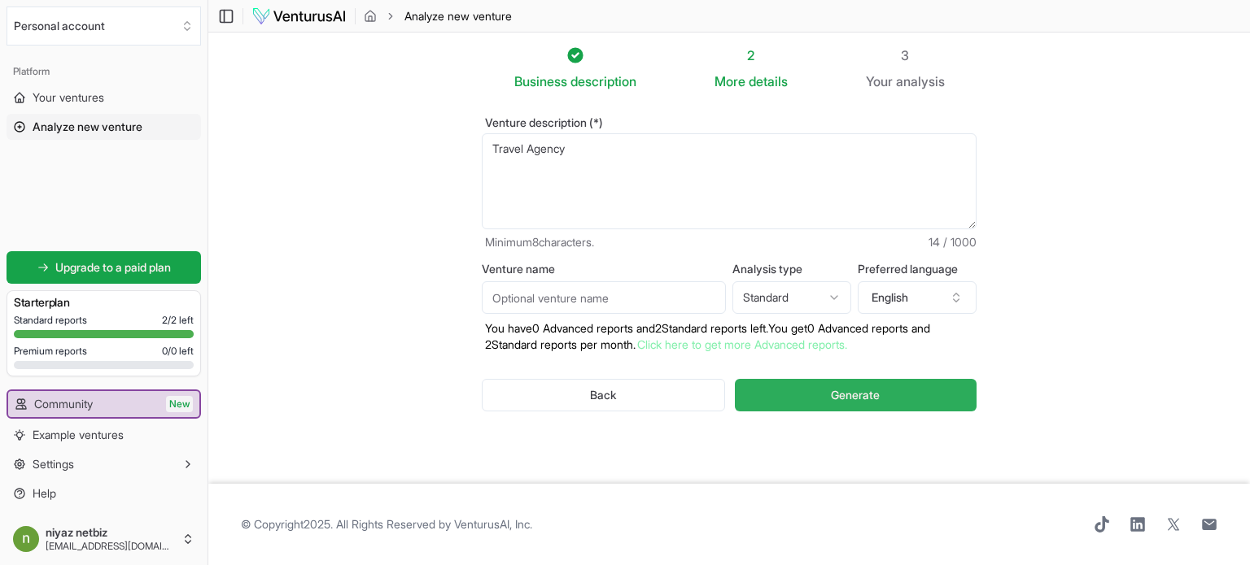
type textarea "Travel Agency"
click at [845, 382] on button "Generate" at bounding box center [856, 395] width 242 height 33
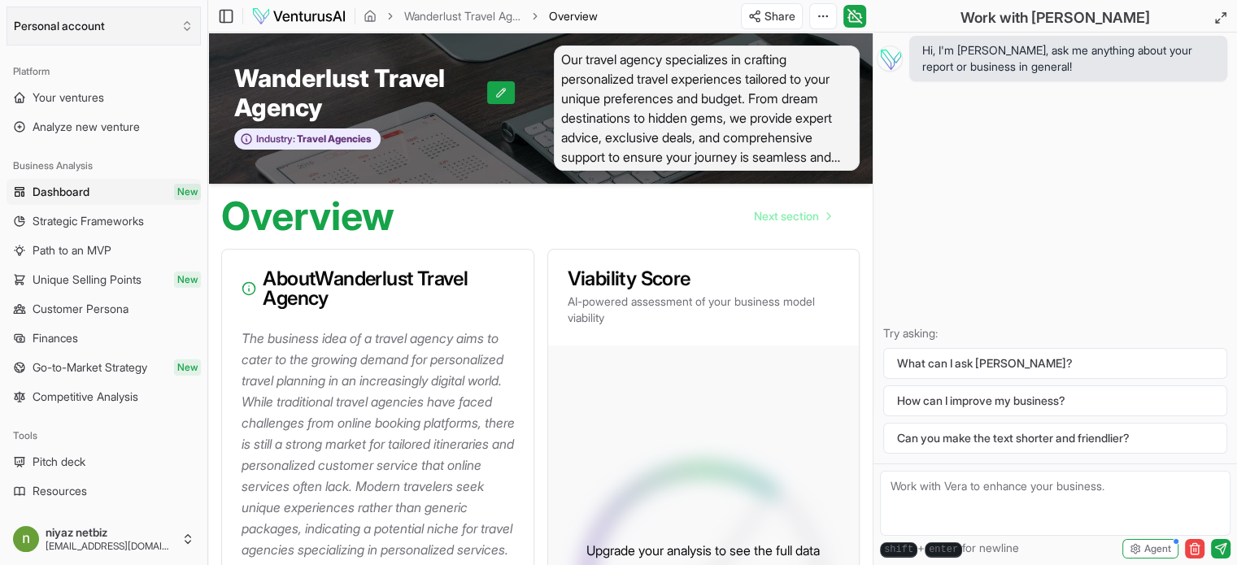
click at [68, 30] on button "Personal account" at bounding box center [104, 26] width 194 height 39
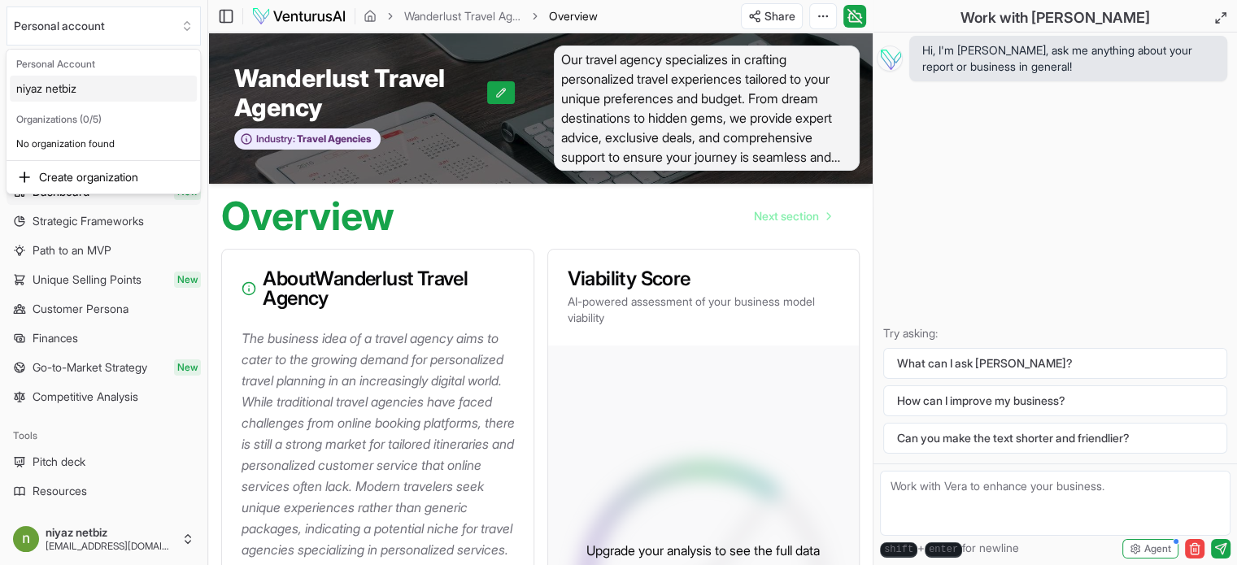
click at [76, 79] on div "niyaz netbiz" at bounding box center [103, 89] width 187 height 26
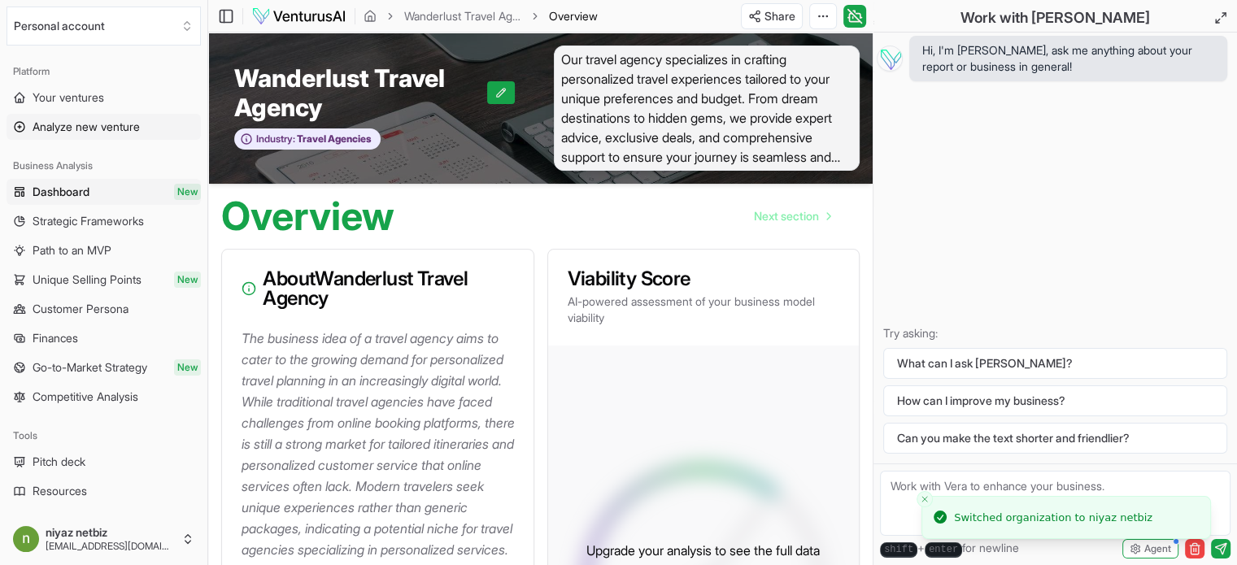
click at [85, 129] on span "Analyze new venture" at bounding box center [86, 127] width 107 height 16
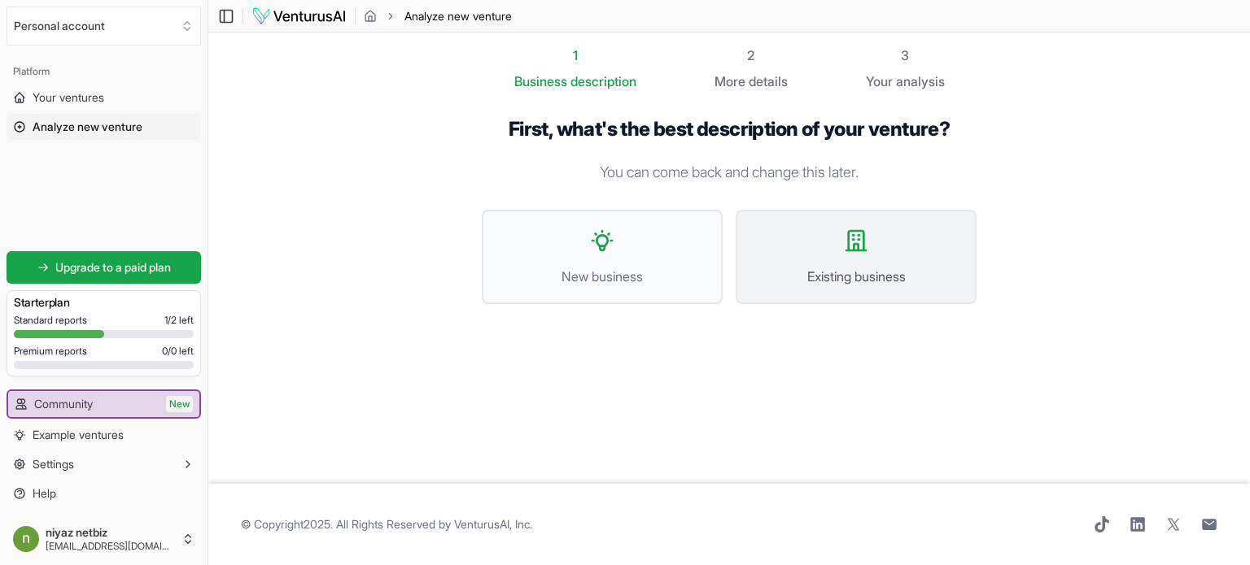
click at [875, 282] on span "Existing business" at bounding box center [855, 277] width 205 height 20
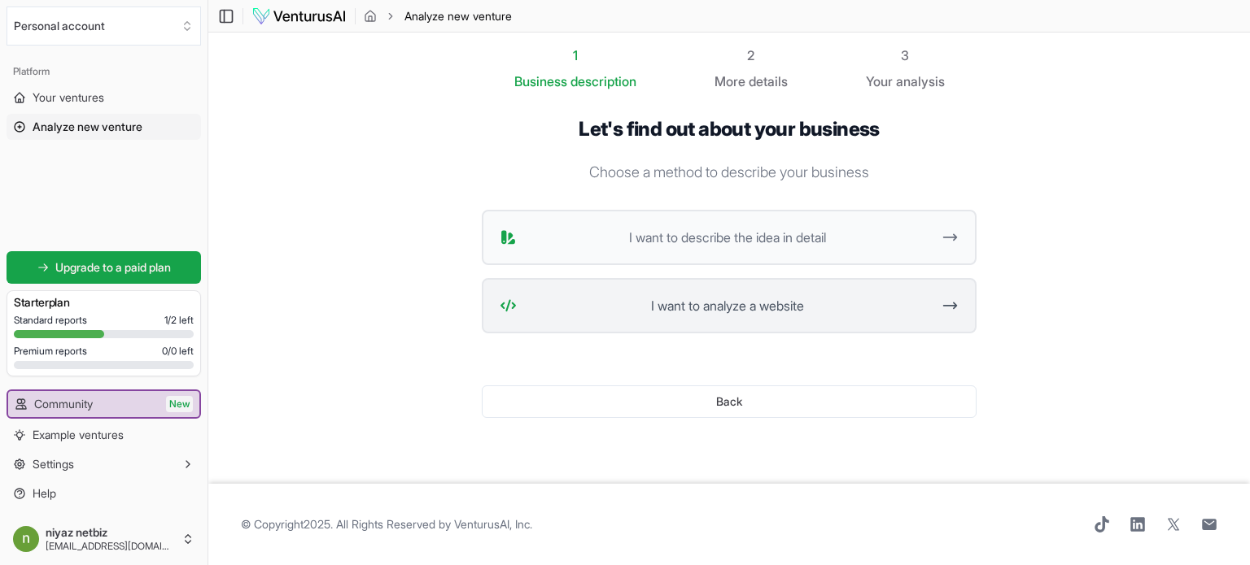
click at [708, 299] on span "I want to analyze a website" at bounding box center [727, 306] width 408 height 20
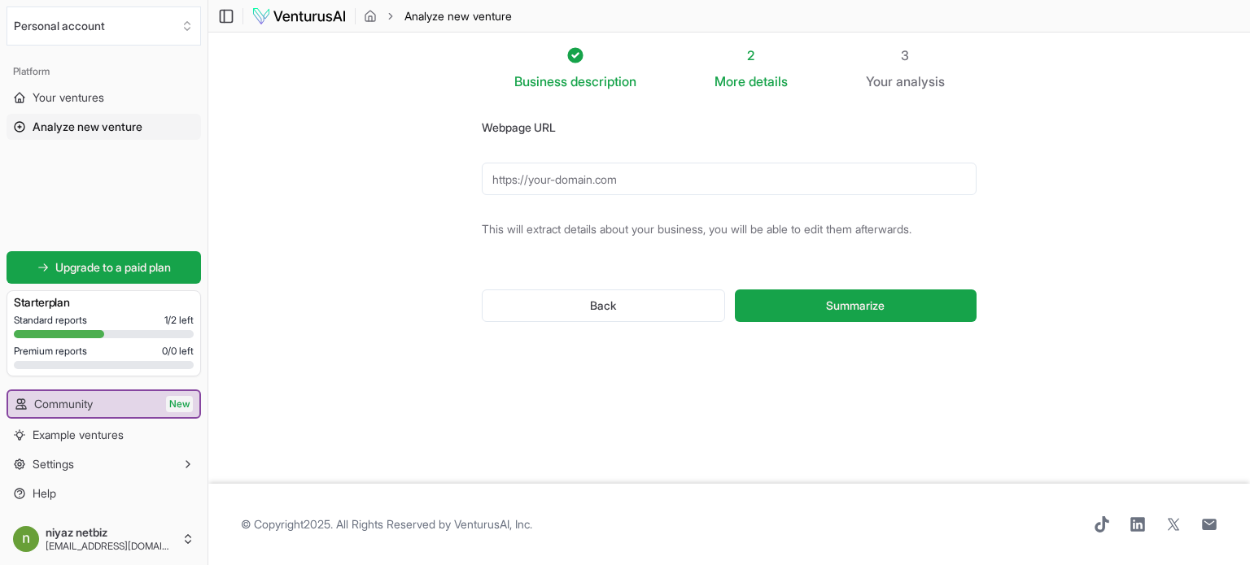
click at [670, 159] on form "Webpage URL This will extract details about your business, you will be able to …" at bounding box center [729, 232] width 495 height 231
click at [655, 177] on input "Webpage URL" at bounding box center [729, 179] width 495 height 33
paste input "[URL][DOMAIN_NAME]"
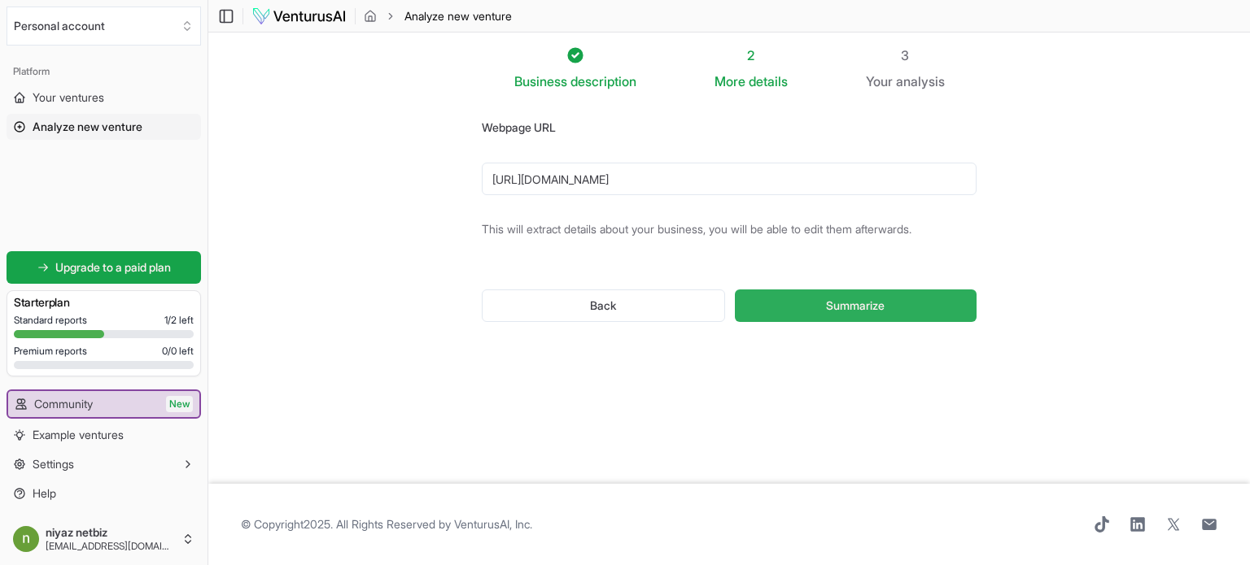
type input "[URL][DOMAIN_NAME]"
click at [844, 304] on span "Summarize" at bounding box center [855, 306] width 59 height 16
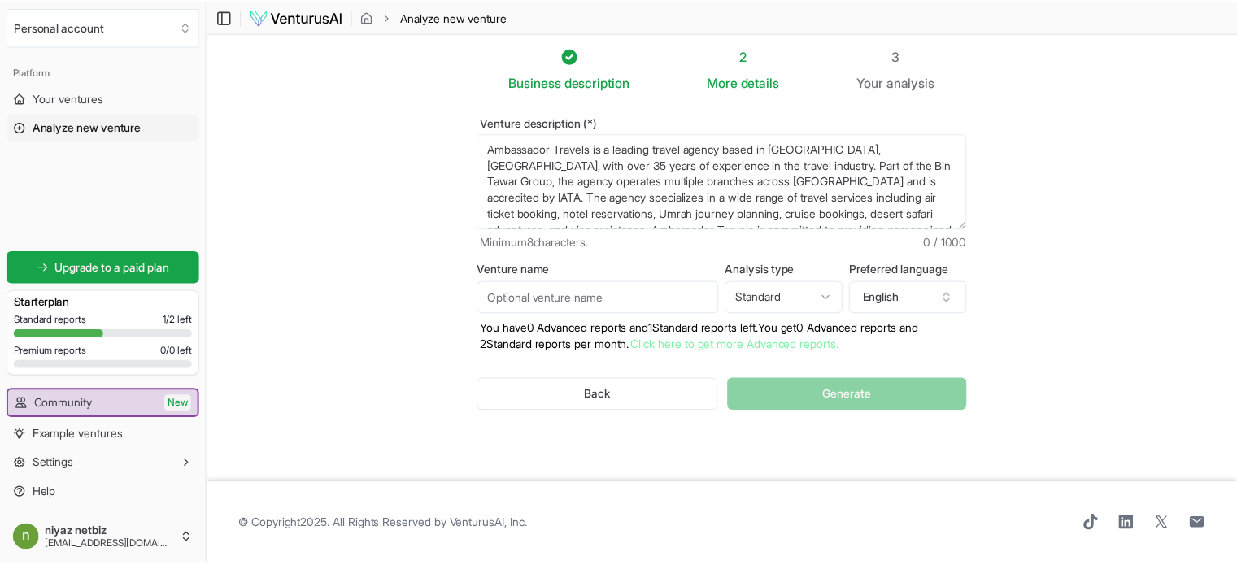
scroll to position [81, 0]
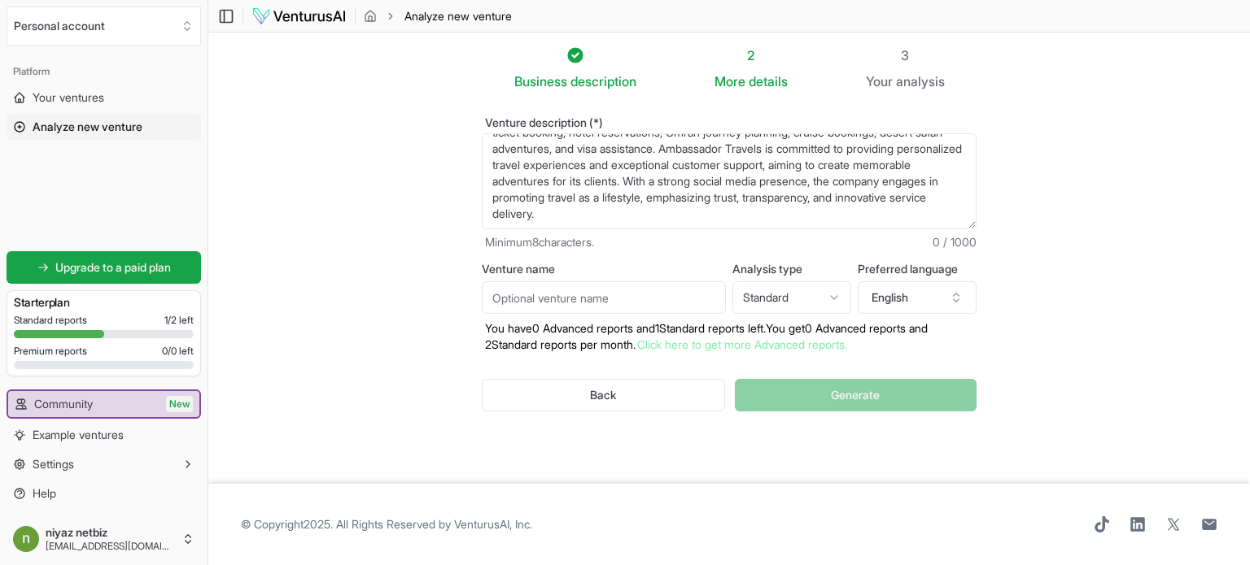
click at [674, 295] on input "Venture name" at bounding box center [604, 297] width 244 height 33
type input "Ambassador Travels"
click at [685, 443] on div "Venture description (*) Ambassador Travels is a leading travel agency based in …" at bounding box center [729, 277] width 547 height 373
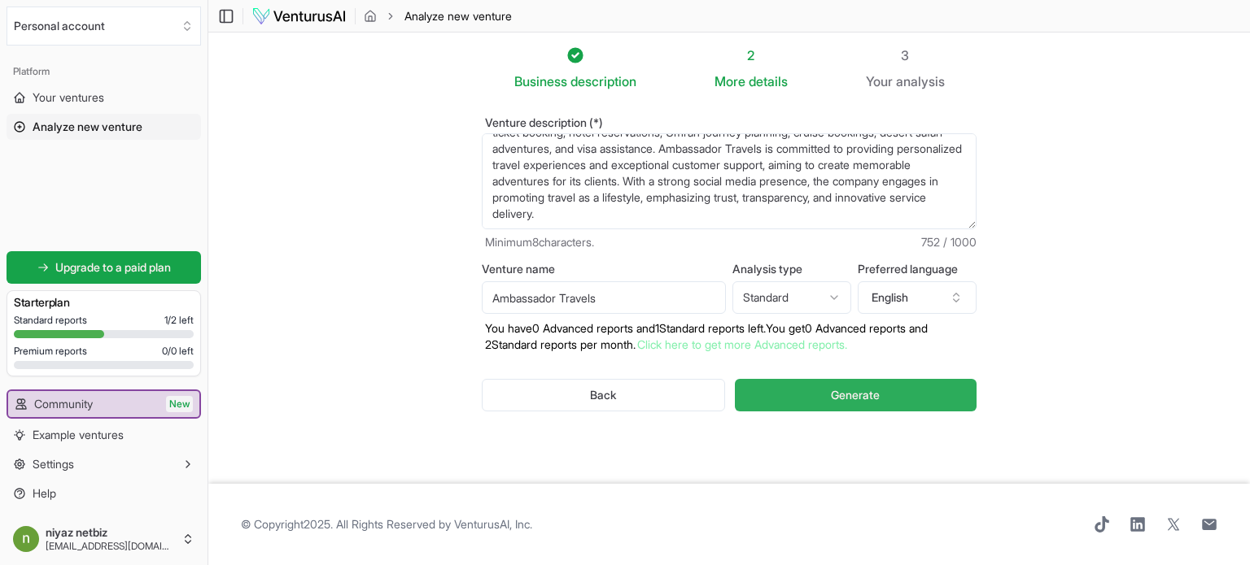
click at [905, 396] on button "Generate" at bounding box center [856, 395] width 242 height 33
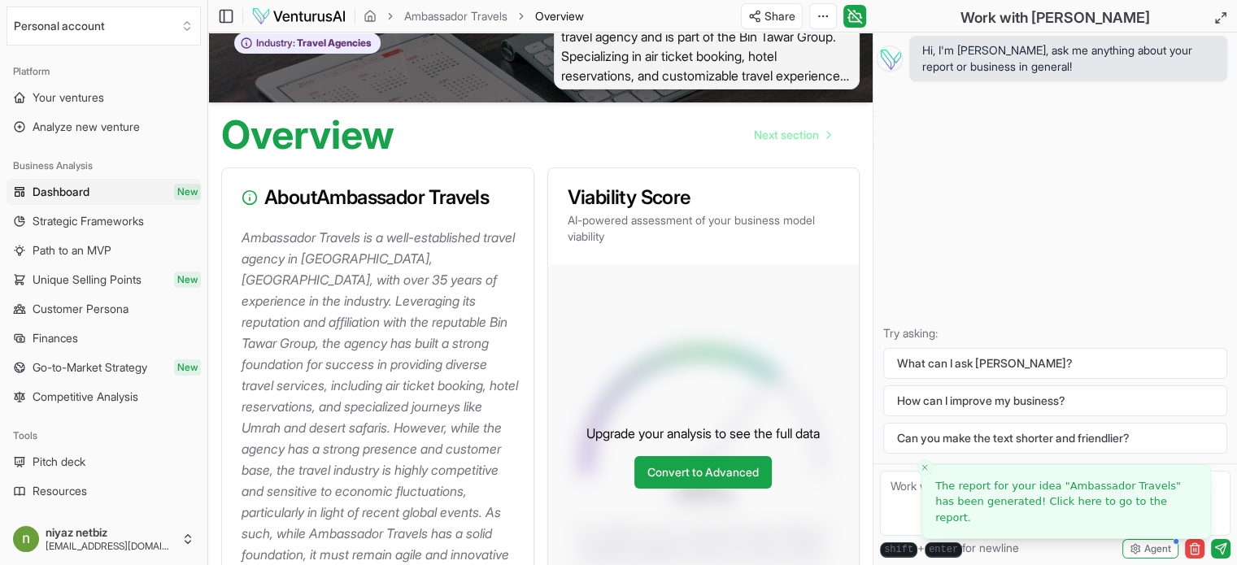
scroll to position [407, 0]
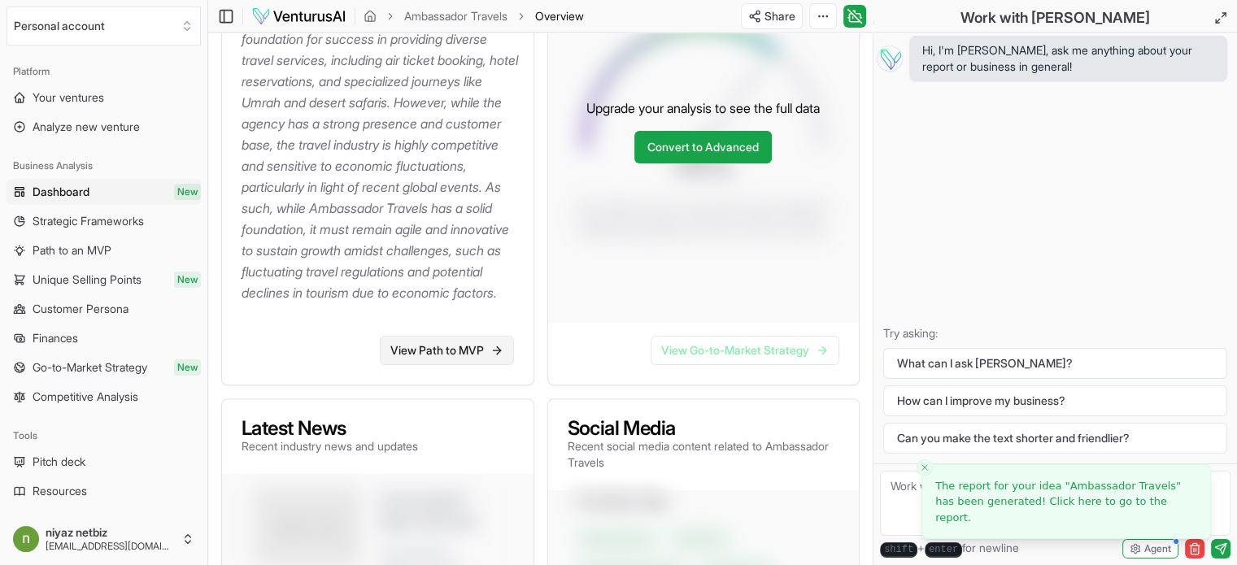
click at [465, 364] on link "View Path to MVP" at bounding box center [447, 350] width 134 height 29
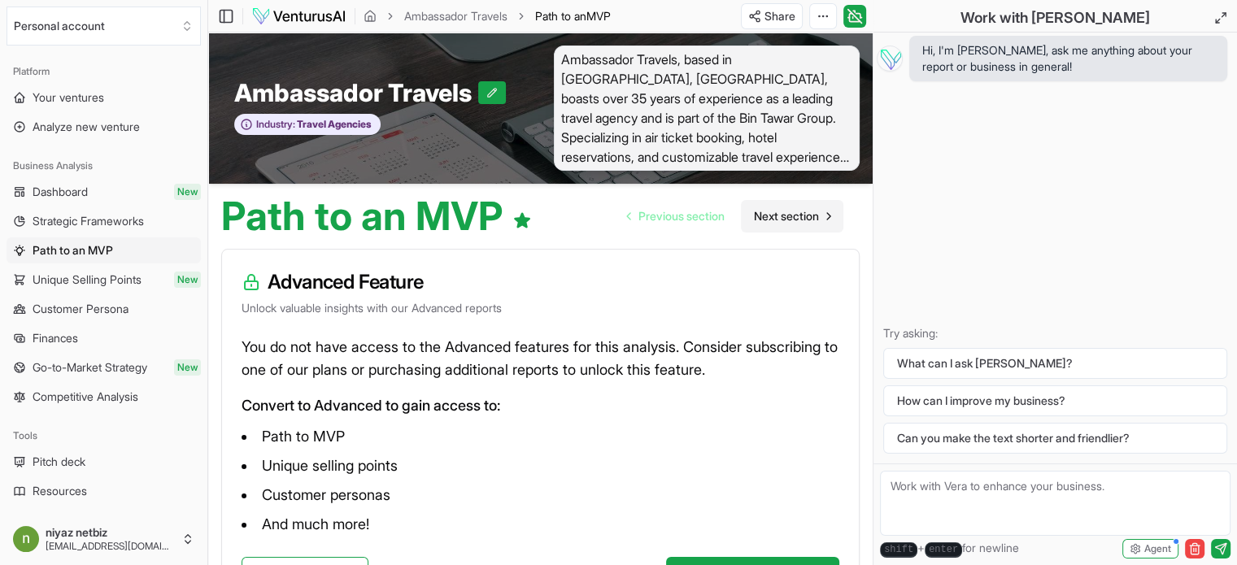
click at [776, 212] on span "Next section" at bounding box center [786, 216] width 65 height 16
